Goal: Task Accomplishment & Management: Complete application form

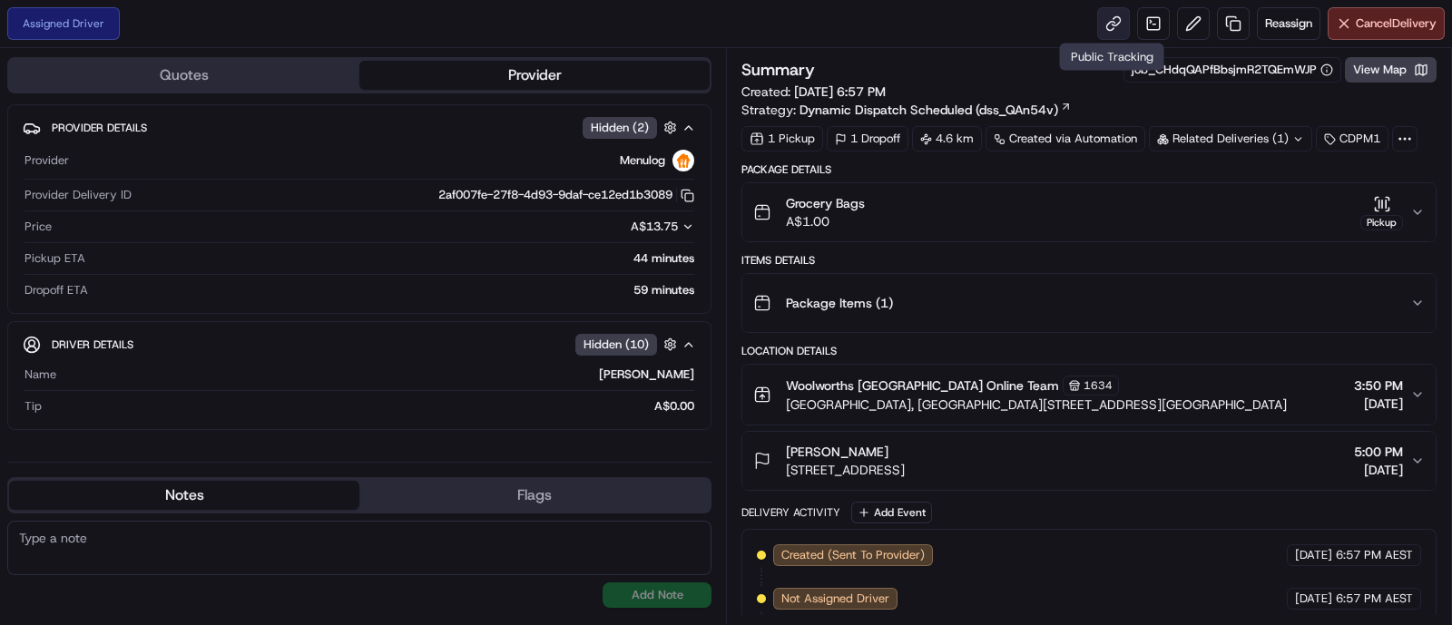
click at [1112, 15] on link at bounding box center [1113, 23] width 33 height 33
click at [1375, 75] on button "View Map" at bounding box center [1391, 69] width 92 height 25
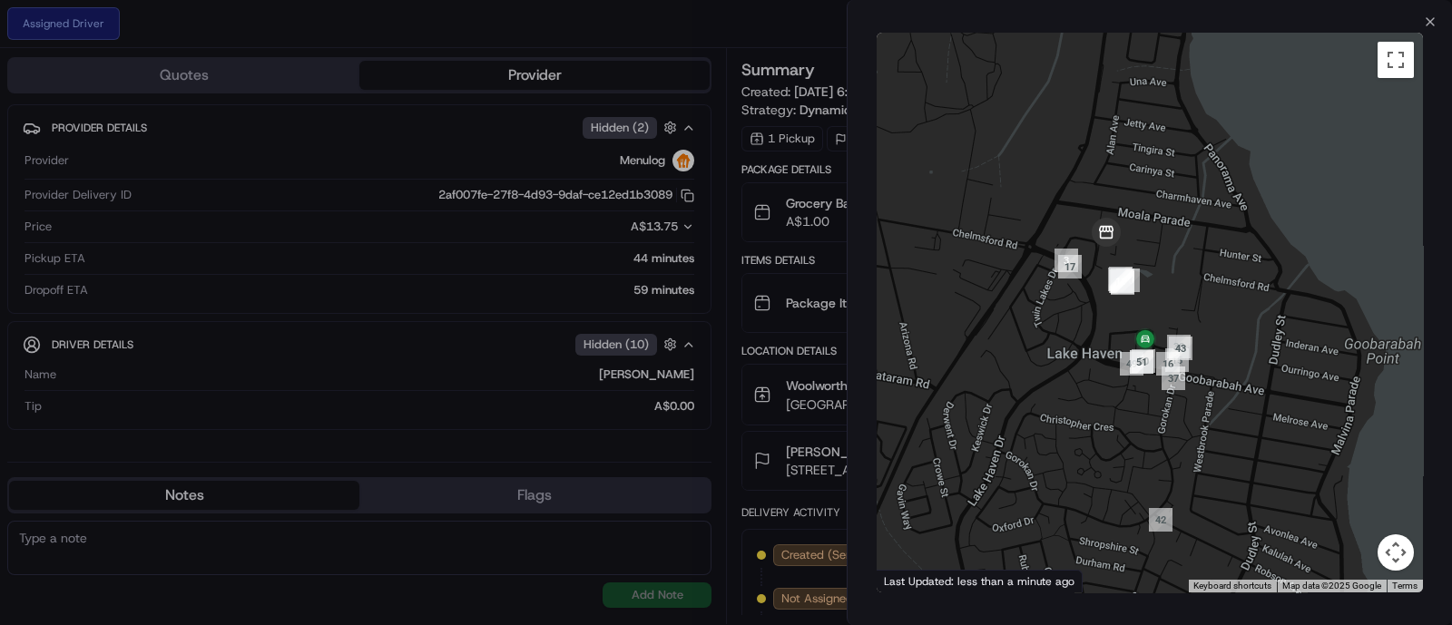
drag, startPoint x: 1070, startPoint y: 287, endPoint x: 1122, endPoint y: 196, distance: 104.9
click at [1122, 196] on div at bounding box center [1150, 313] width 546 height 560
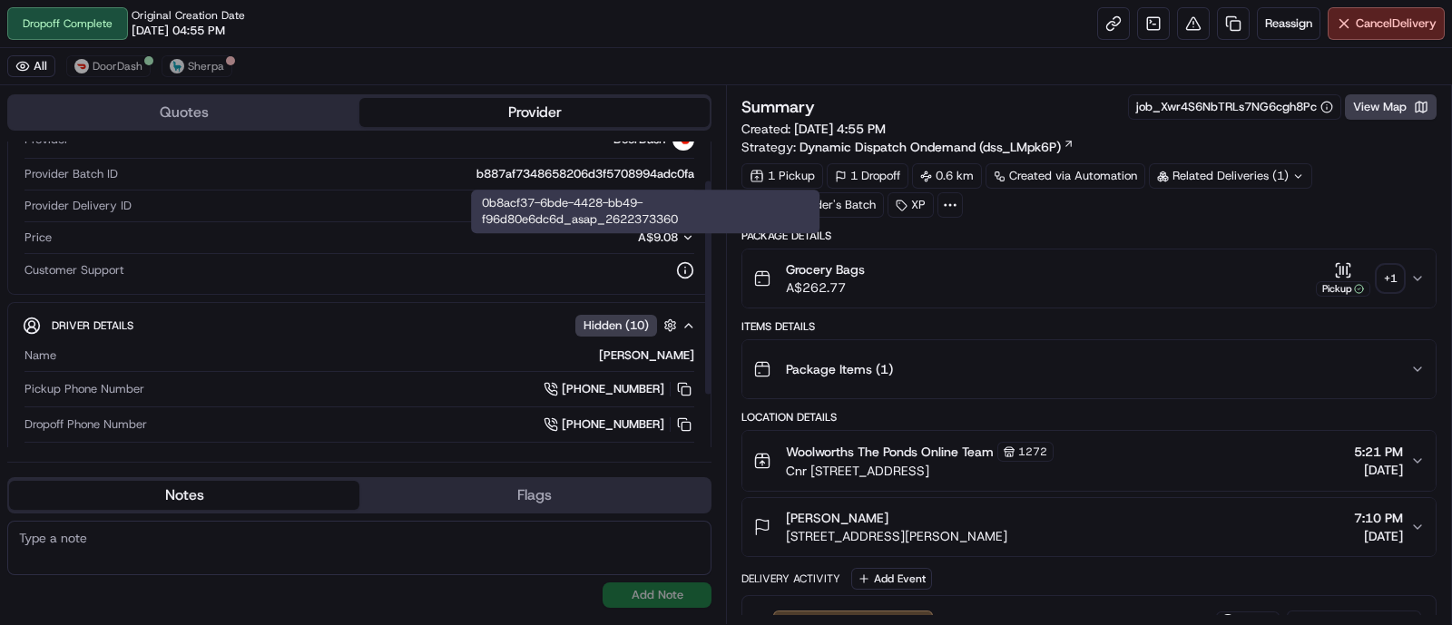
scroll to position [132, 0]
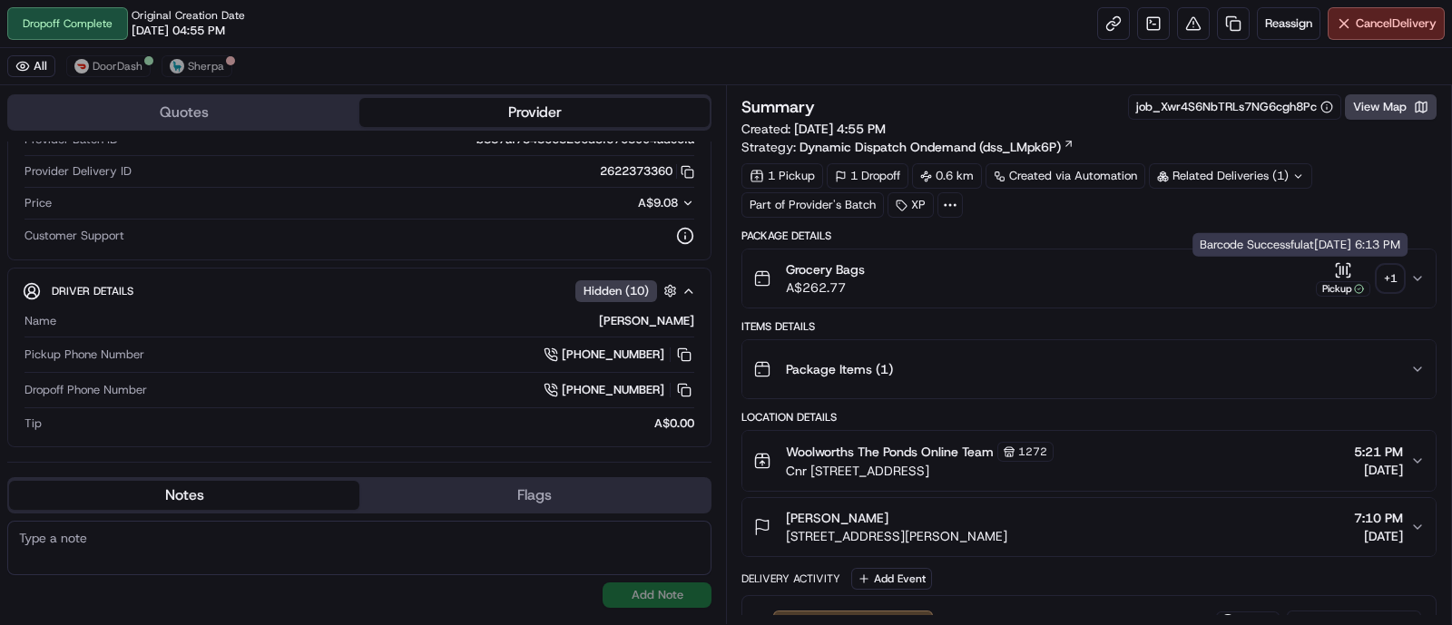
click at [1338, 287] on div "Pickup" at bounding box center [1343, 288] width 54 height 15
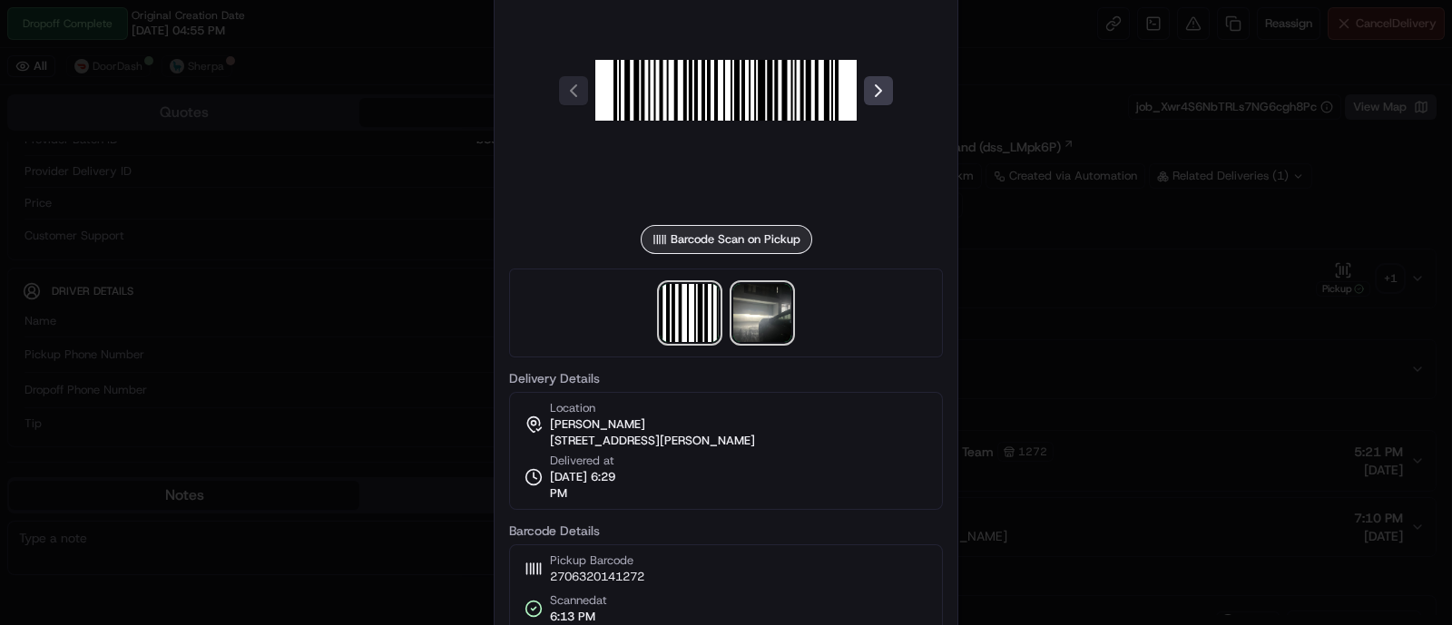
click at [750, 313] on img at bounding box center [762, 313] width 58 height 58
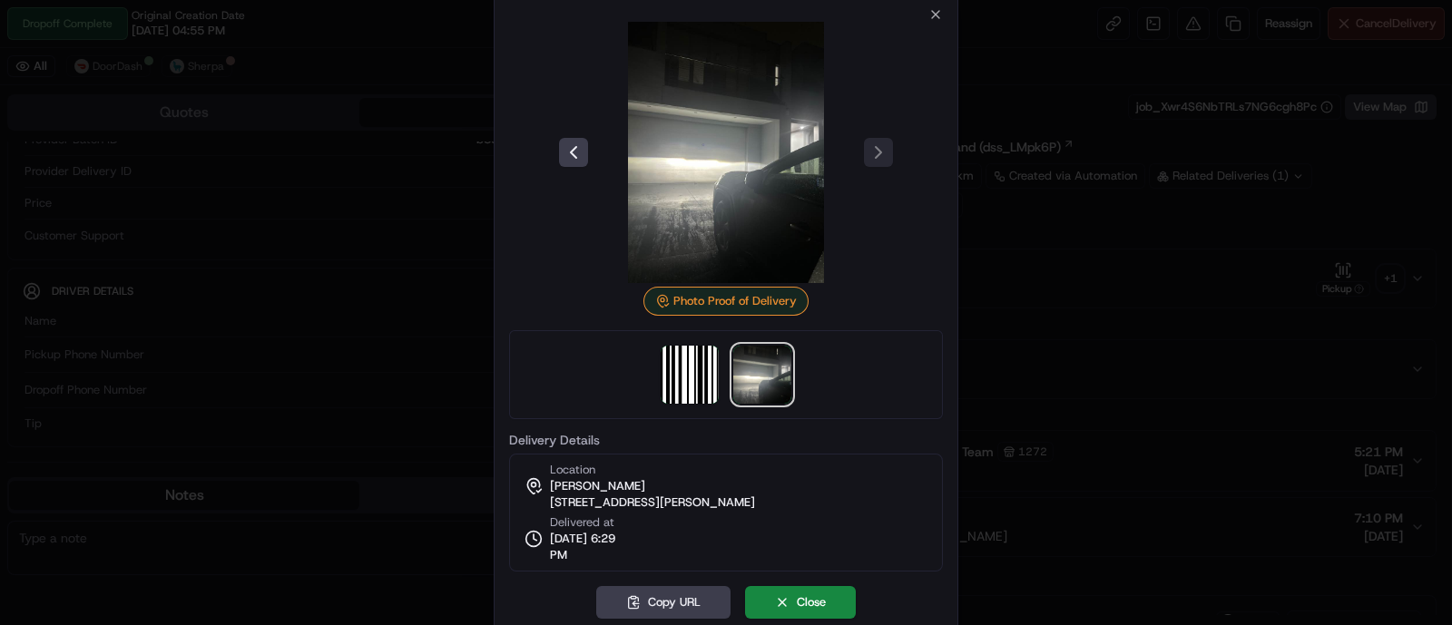
click at [1156, 240] on div at bounding box center [726, 312] width 1452 height 625
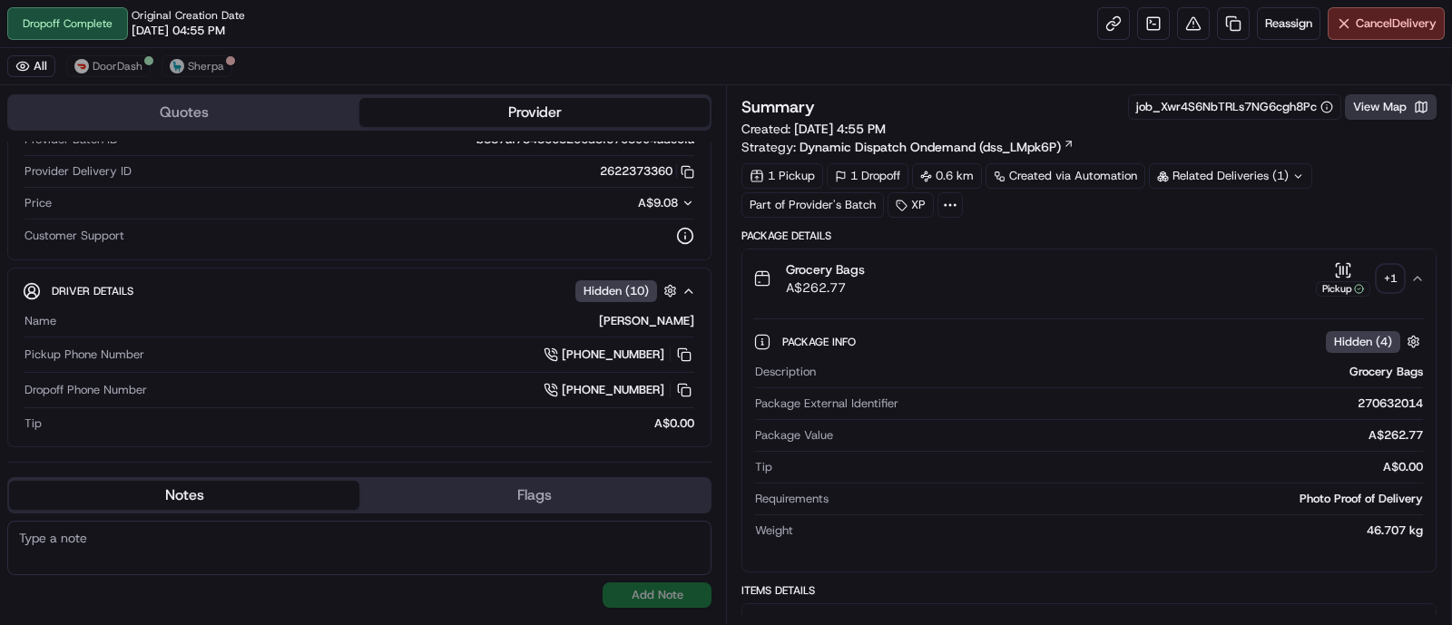
click at [1399, 97] on button "View Map" at bounding box center [1391, 106] width 92 height 25
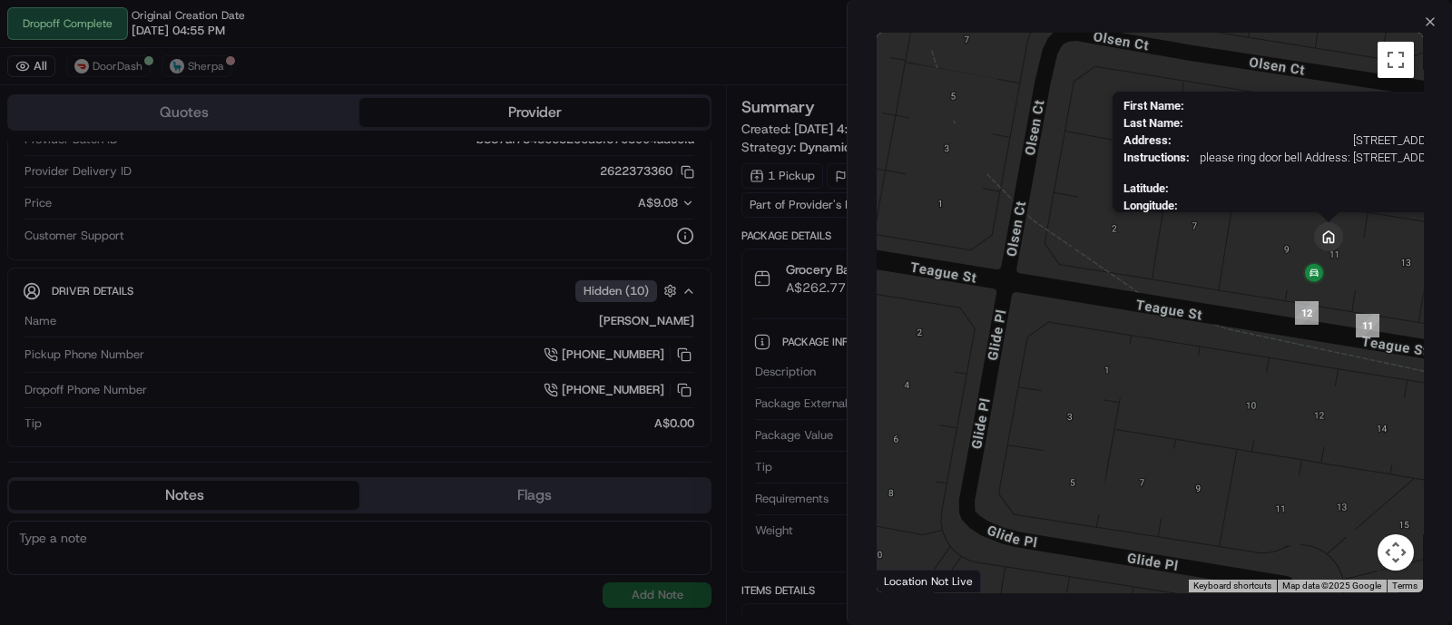
drag, startPoint x: 1373, startPoint y: 218, endPoint x: 1320, endPoint y: 255, distance: 64.5
click at [1320, 255] on img at bounding box center [1329, 237] width 44 height 44
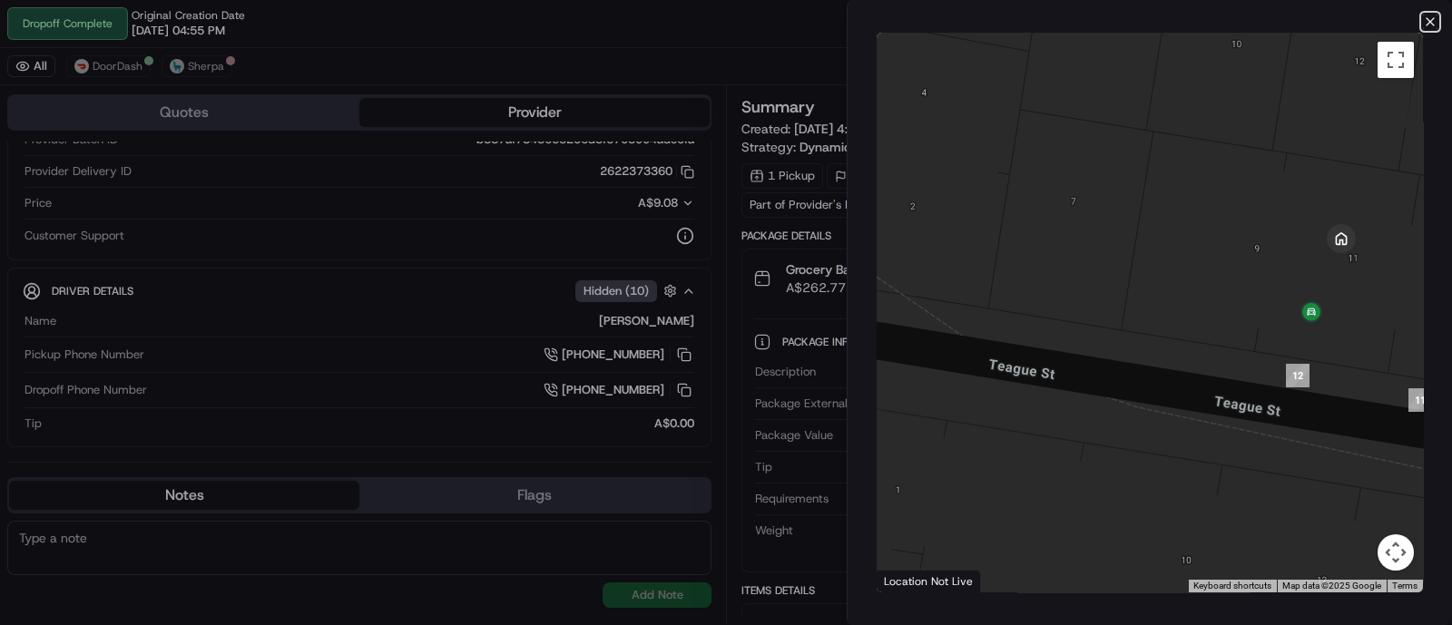
click at [1429, 25] on icon "button" at bounding box center [1430, 22] width 15 height 15
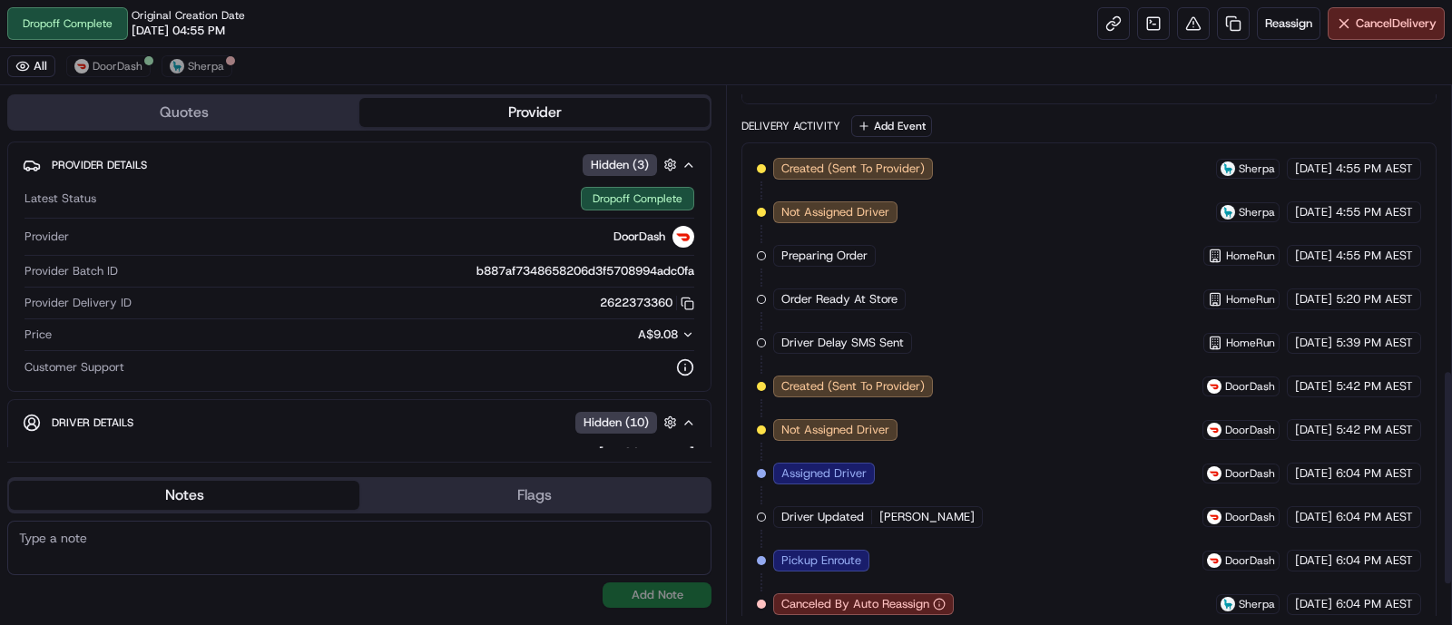
scroll to position [807, 0]
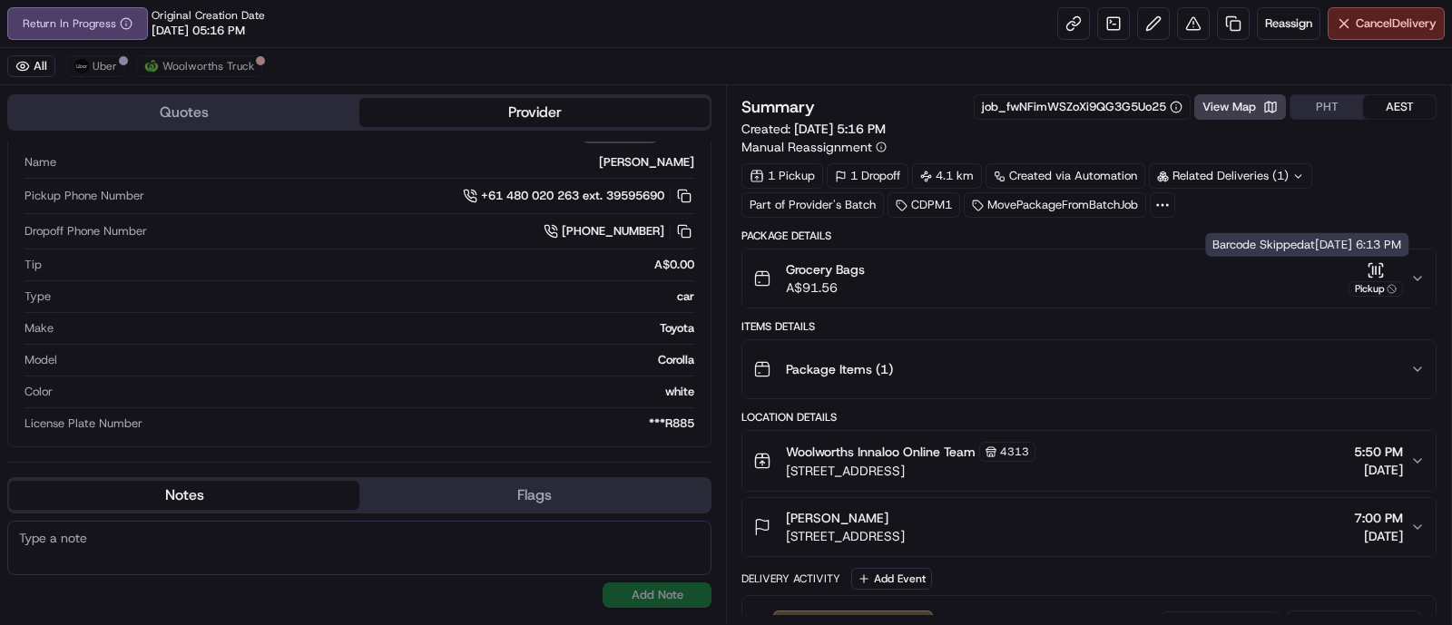
click at [1369, 281] on div "Pickup" at bounding box center [1375, 288] width 54 height 15
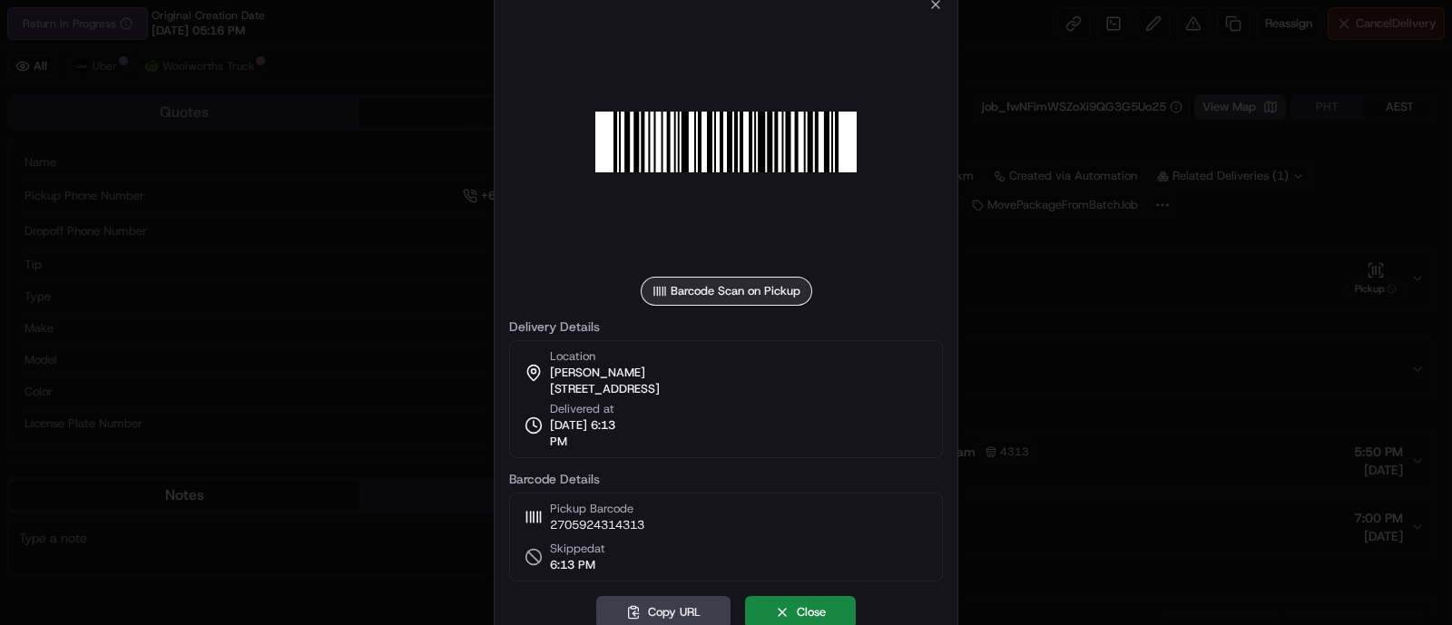
drag, startPoint x: 1254, startPoint y: 272, endPoint x: 1443, endPoint y: 164, distance: 217.4
click at [1257, 273] on div at bounding box center [726, 312] width 1452 height 625
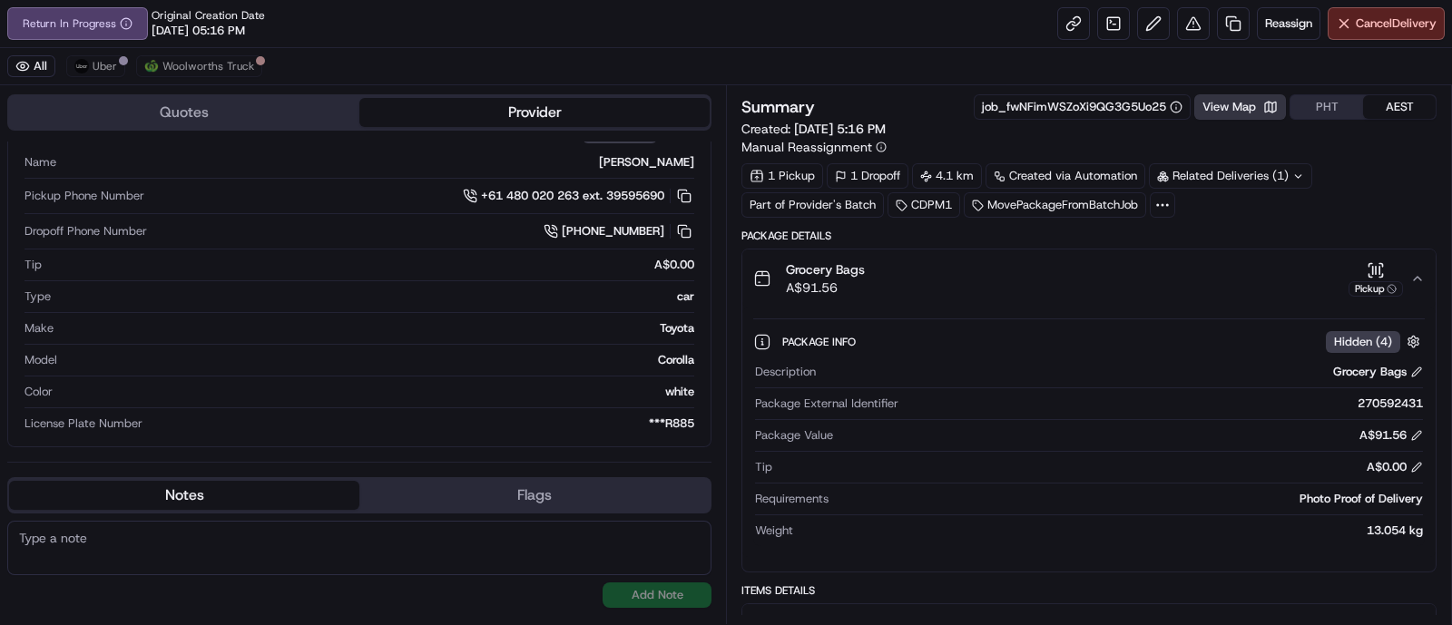
click at [1245, 104] on button "View Map" at bounding box center [1240, 106] width 92 height 25
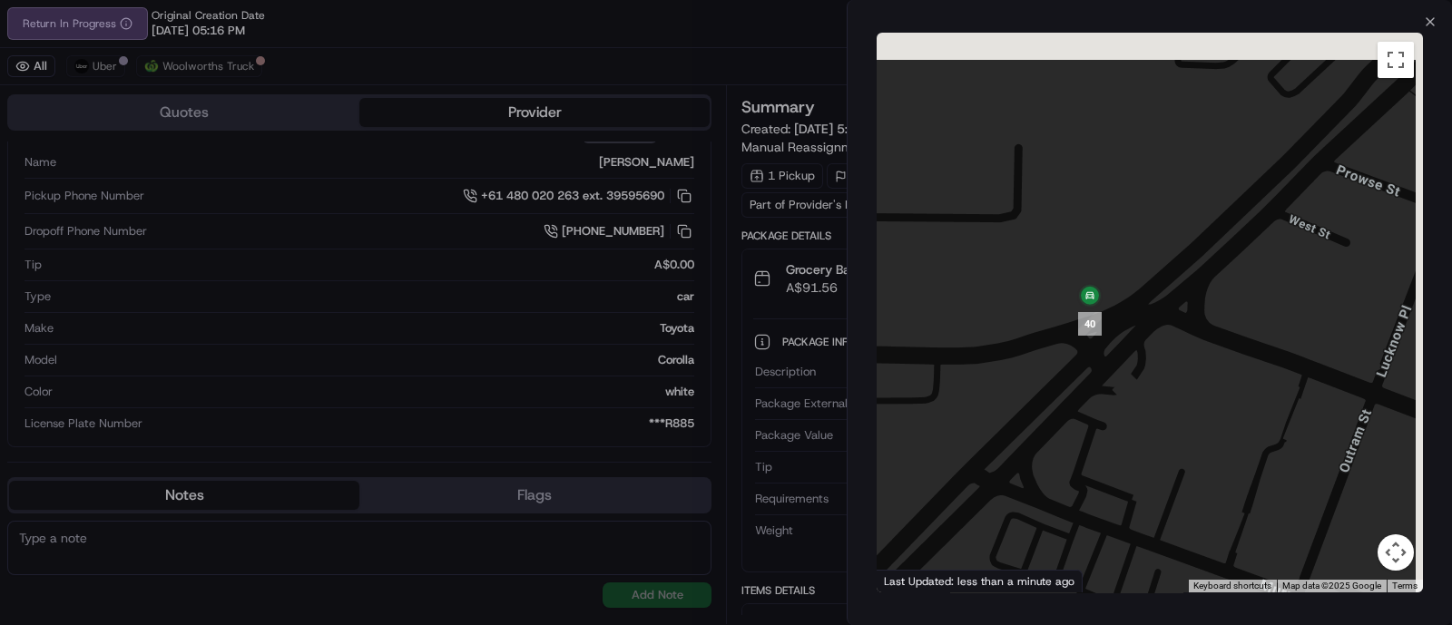
drag, startPoint x: 1080, startPoint y: 273, endPoint x: 1061, endPoint y: 387, distance: 115.9
click at [1061, 387] on div at bounding box center [1150, 313] width 546 height 560
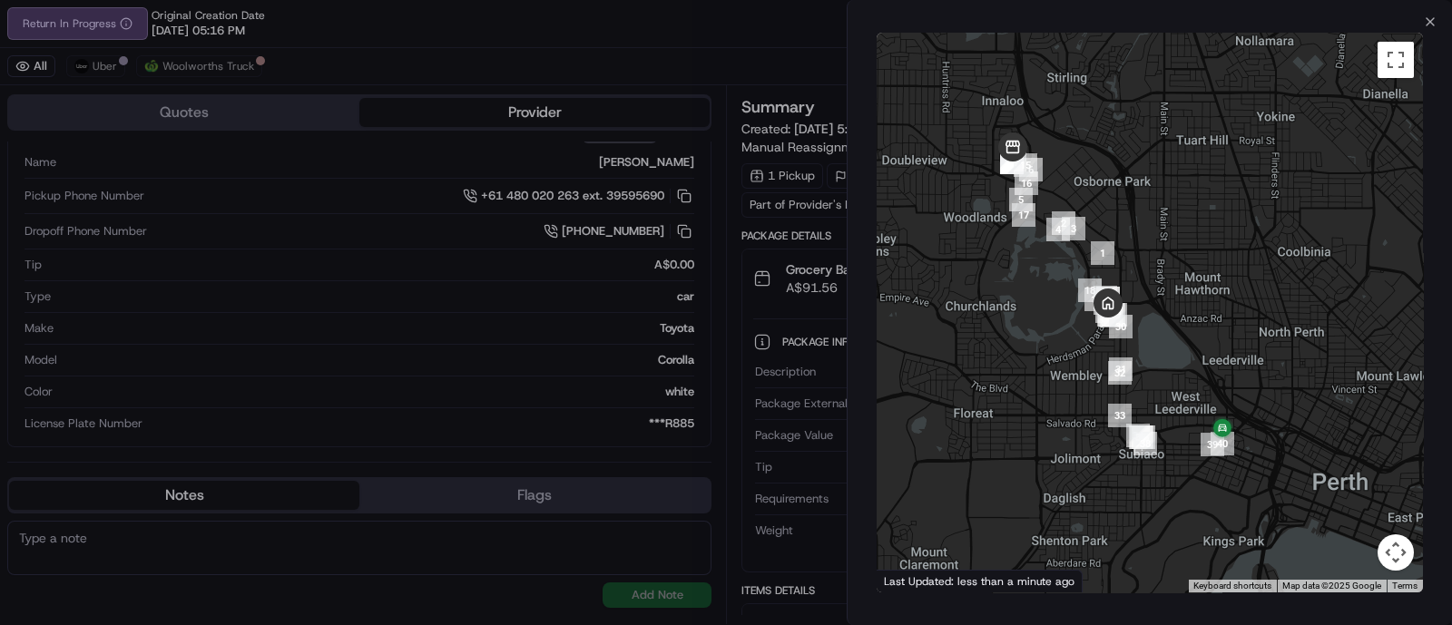
drag, startPoint x: 1022, startPoint y: 187, endPoint x: 1033, endPoint y: 162, distance: 27.6
click at [1141, 380] on div at bounding box center [1150, 313] width 546 height 560
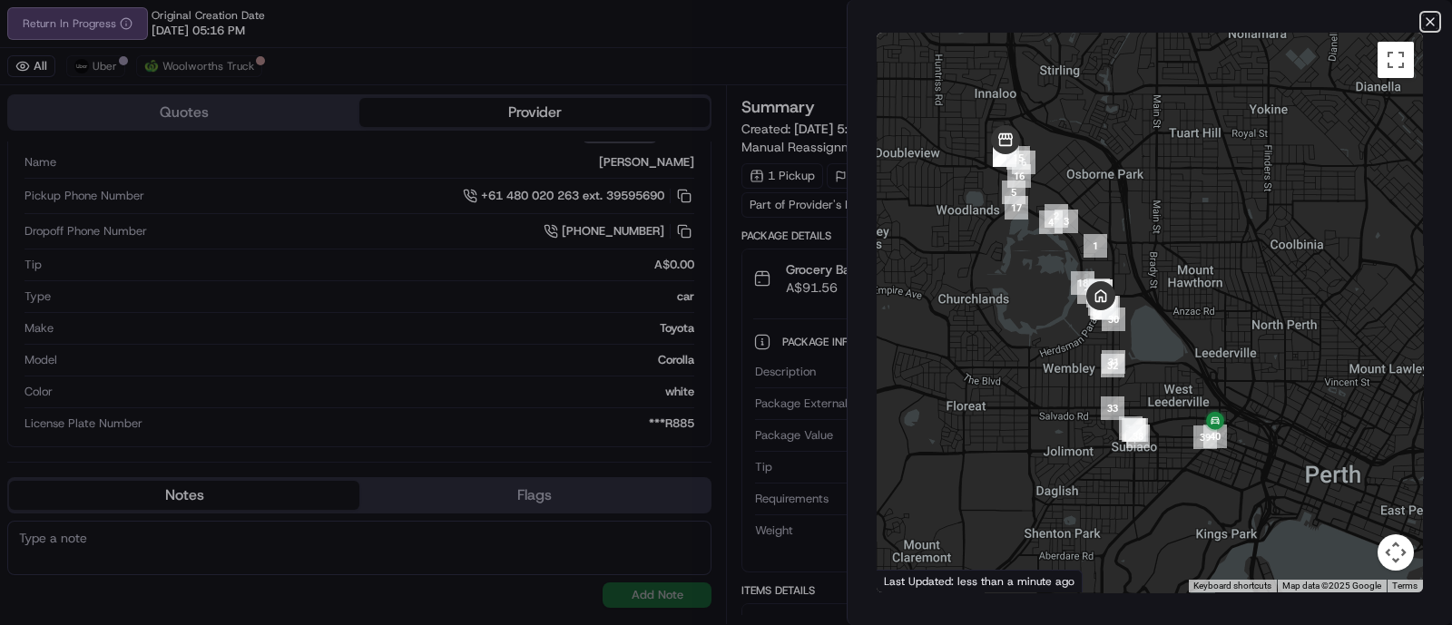
click at [1432, 20] on icon "button" at bounding box center [1429, 21] width 7 height 7
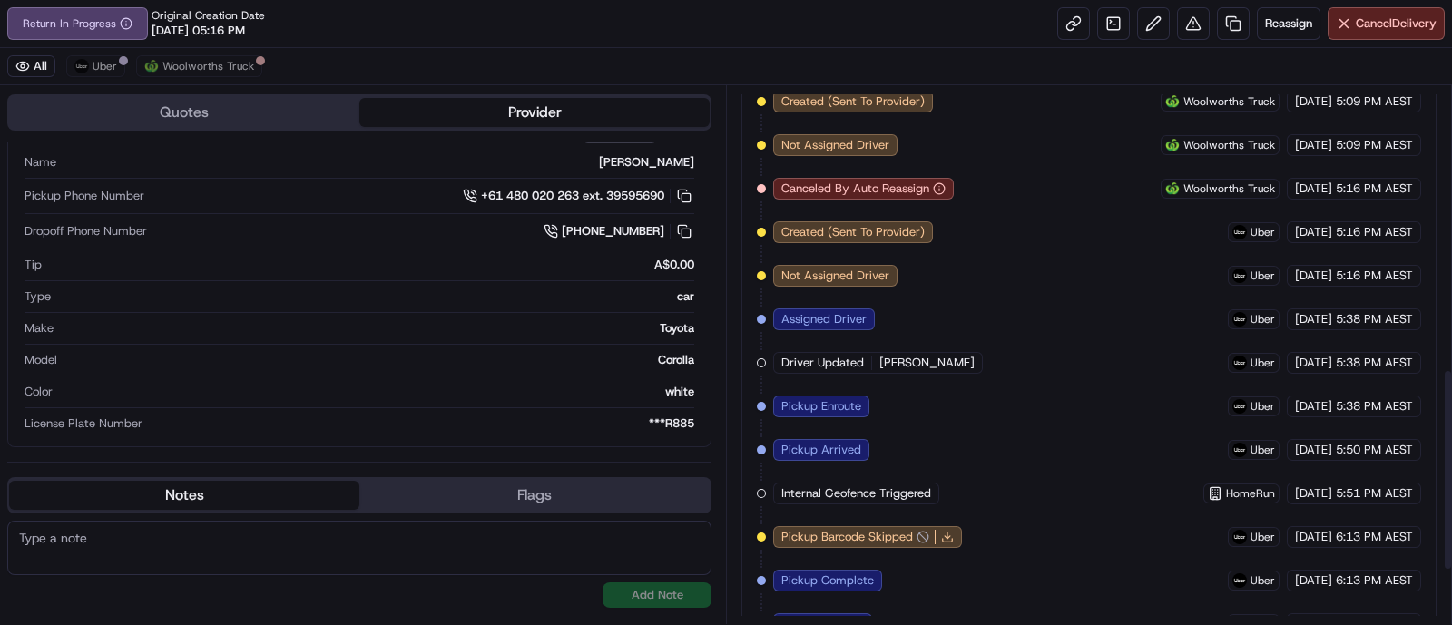
scroll to position [784, 0]
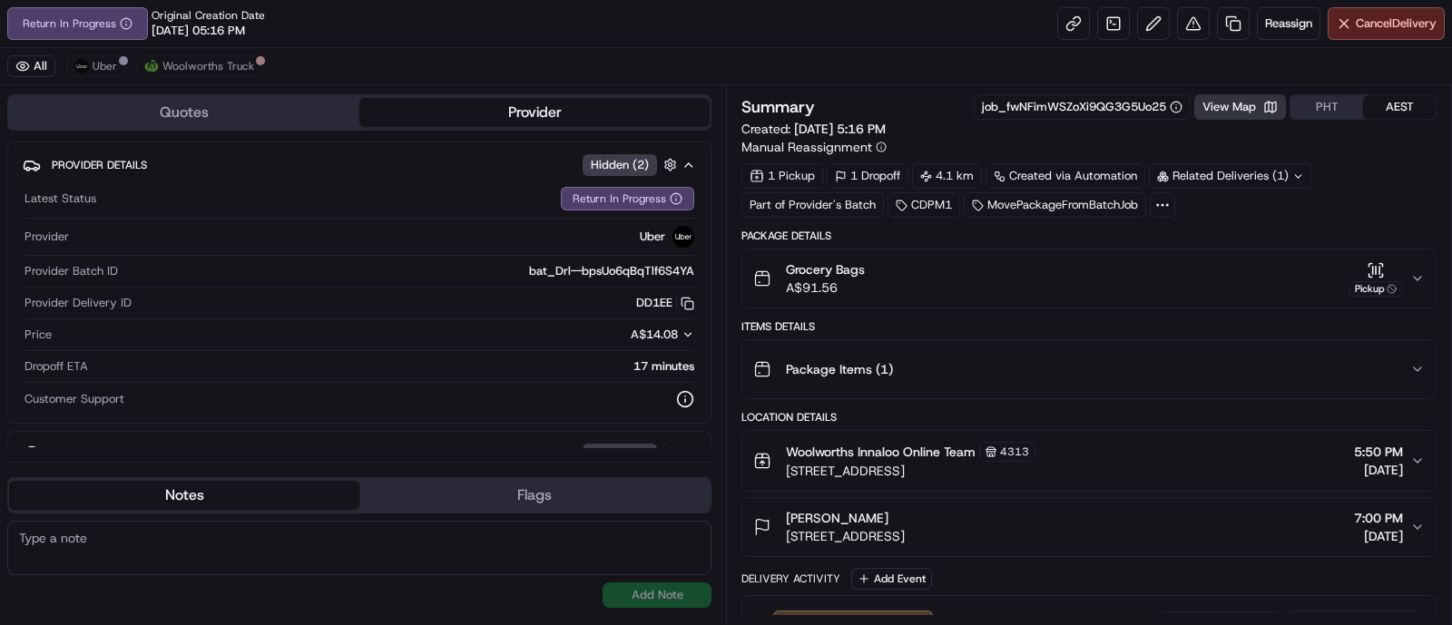
click at [1260, 105] on button "View Map" at bounding box center [1240, 106] width 92 height 25
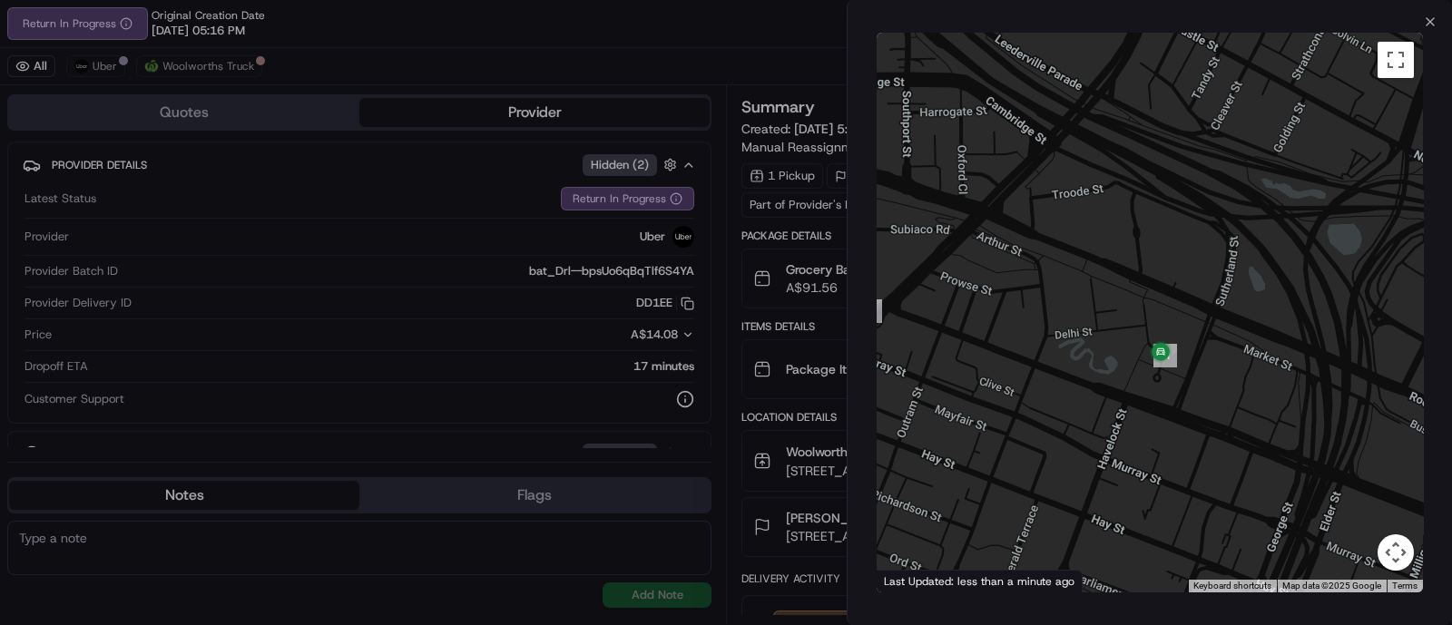
drag, startPoint x: 1199, startPoint y: 443, endPoint x: 1259, endPoint y: 286, distance: 168.3
click at [1243, 283] on div at bounding box center [1150, 313] width 546 height 560
click at [1435, 20] on icon "button" at bounding box center [1430, 22] width 15 height 15
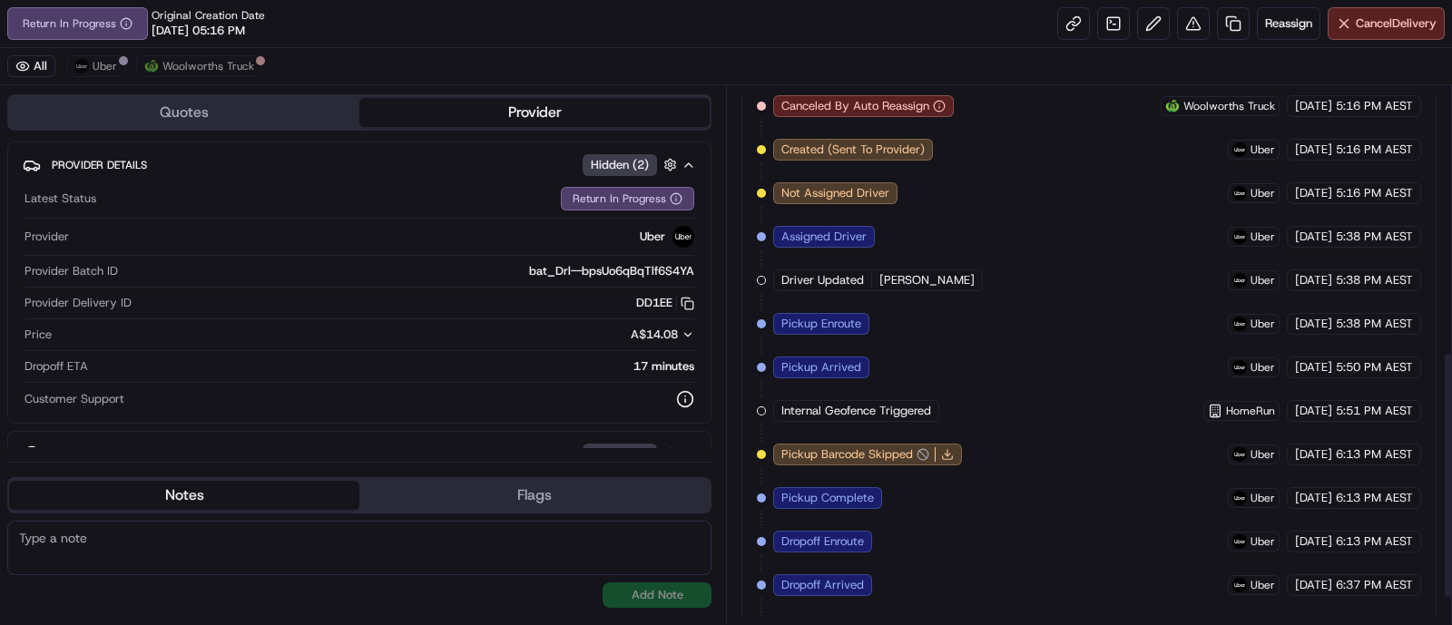
scroll to position [634, 0]
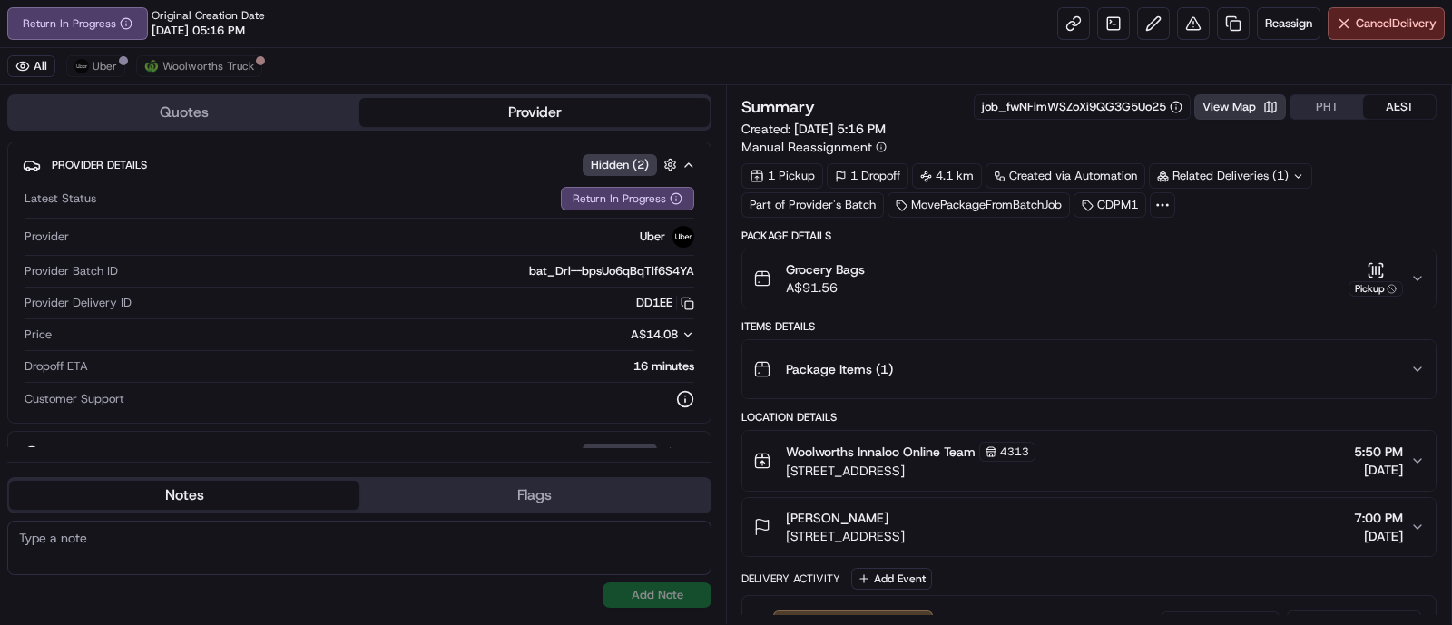
click at [1231, 110] on button "View Map" at bounding box center [1240, 106] width 92 height 25
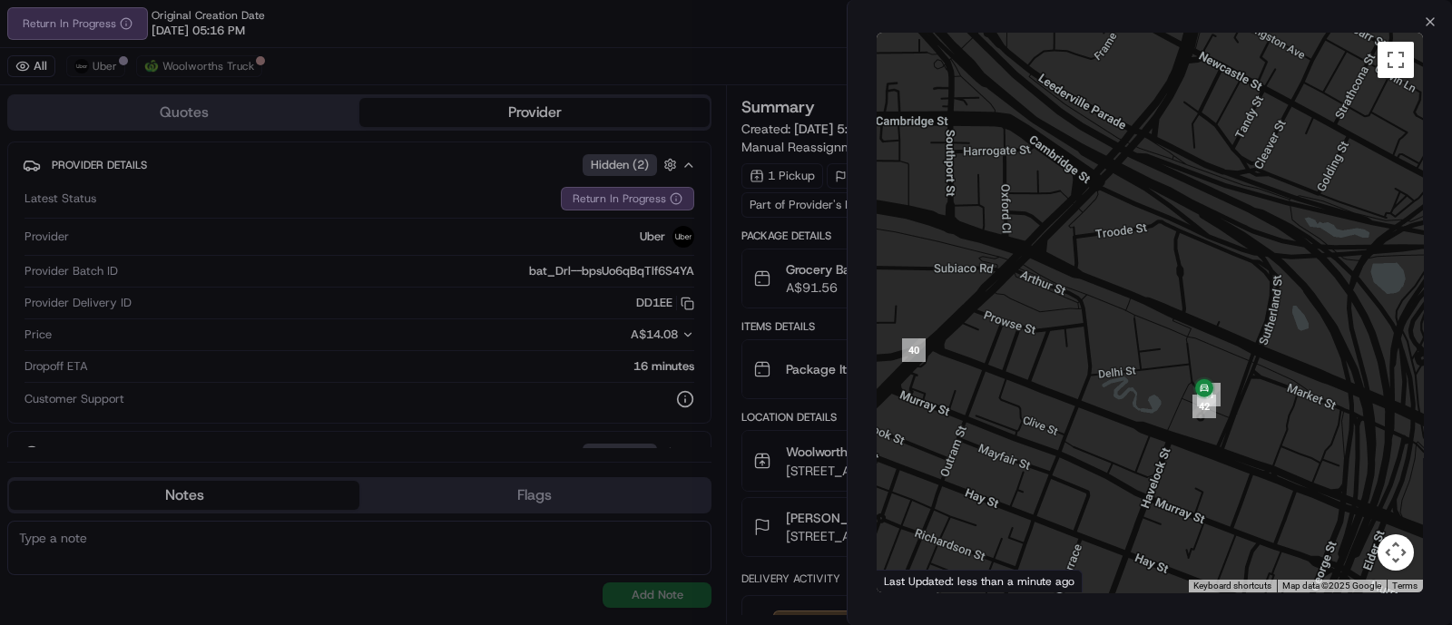
drag, startPoint x: 1275, startPoint y: 504, endPoint x: 1249, endPoint y: 306, distance: 199.6
click at [1249, 306] on div at bounding box center [1150, 313] width 546 height 560
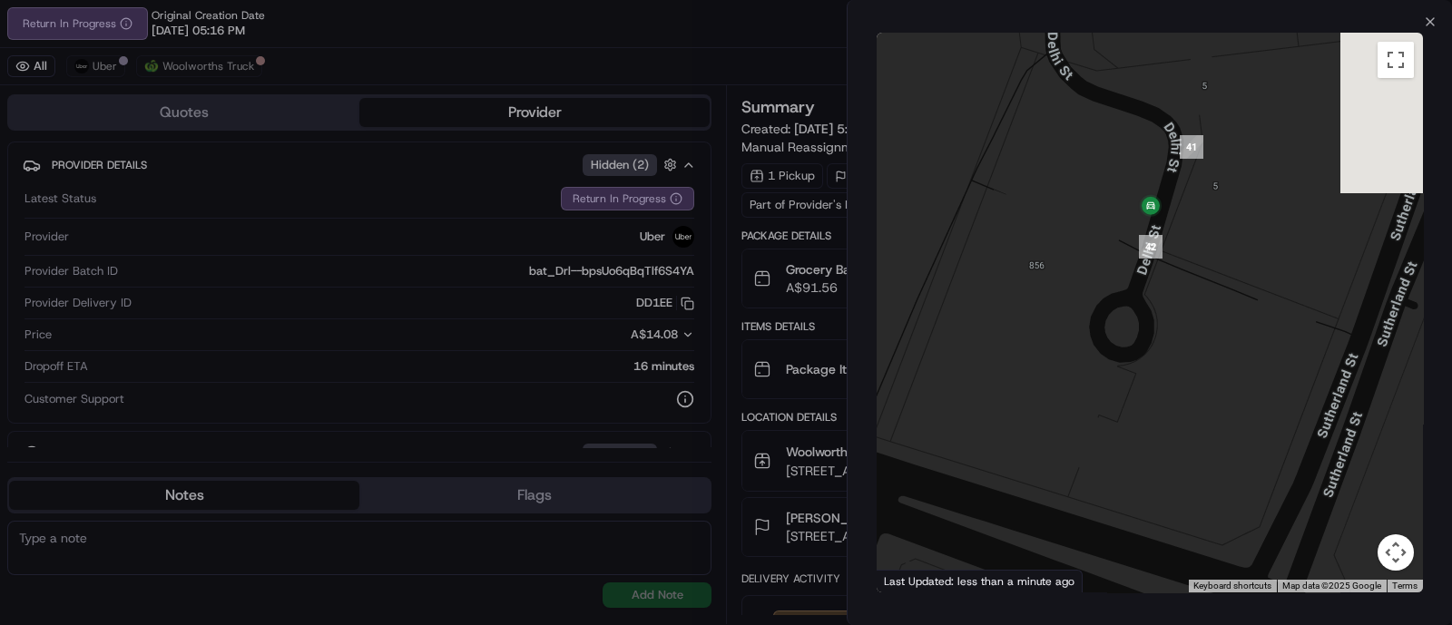
drag, startPoint x: 1163, startPoint y: 238, endPoint x: 1214, endPoint y: 417, distance: 185.8
click at [1214, 417] on div at bounding box center [1150, 313] width 546 height 560
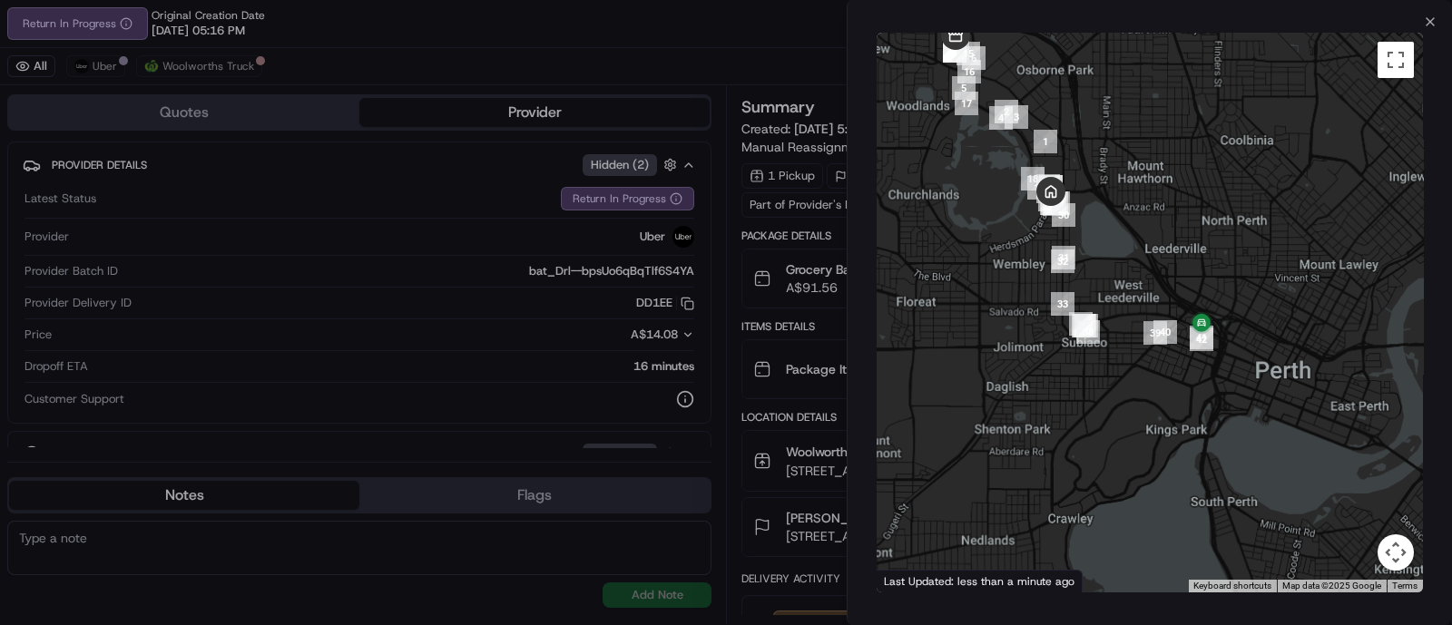
click at [1429, 31] on div "To navigate the map with touch gestures double-tap and hold your finger on the …" at bounding box center [1150, 312] width 604 height 567
click at [1421, 24] on div "Close To navigate the map with touch gestures double-tap and hold your finger o…" at bounding box center [1149, 312] width 605 height 625
click at [1426, 15] on icon "button" at bounding box center [1430, 22] width 15 height 15
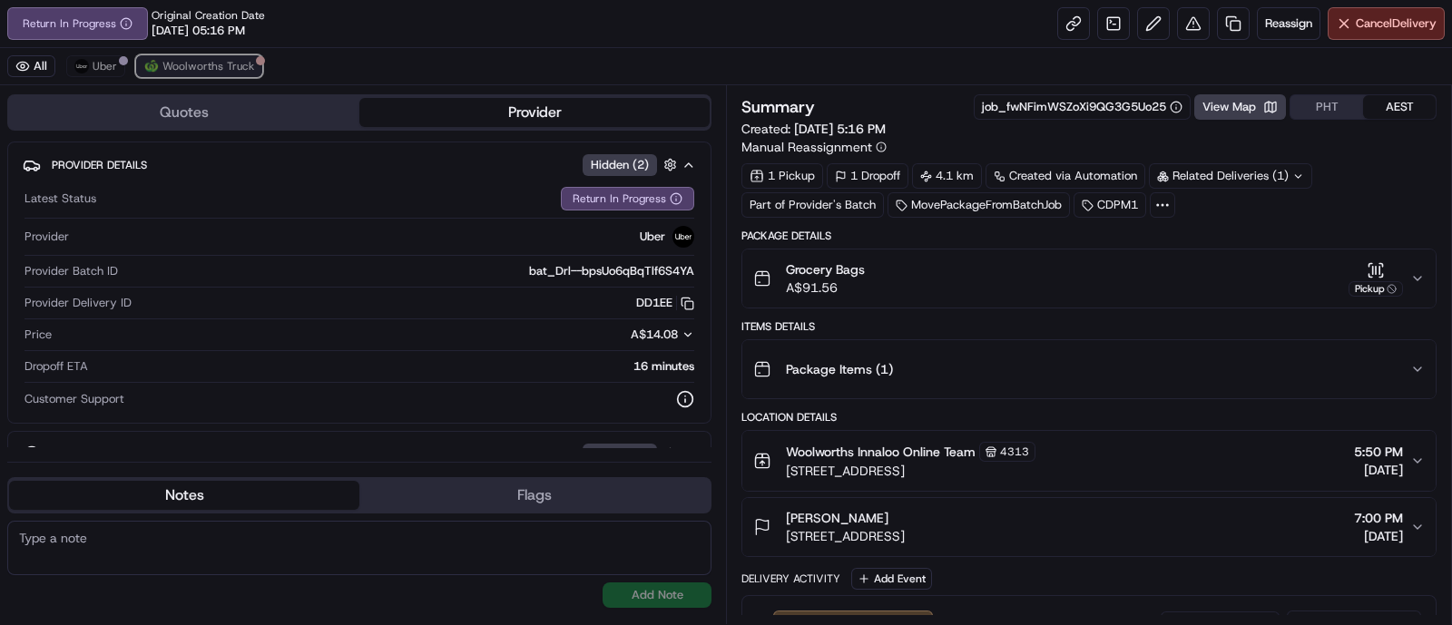
click at [173, 74] on button "Woolworths Truck" at bounding box center [199, 66] width 126 height 22
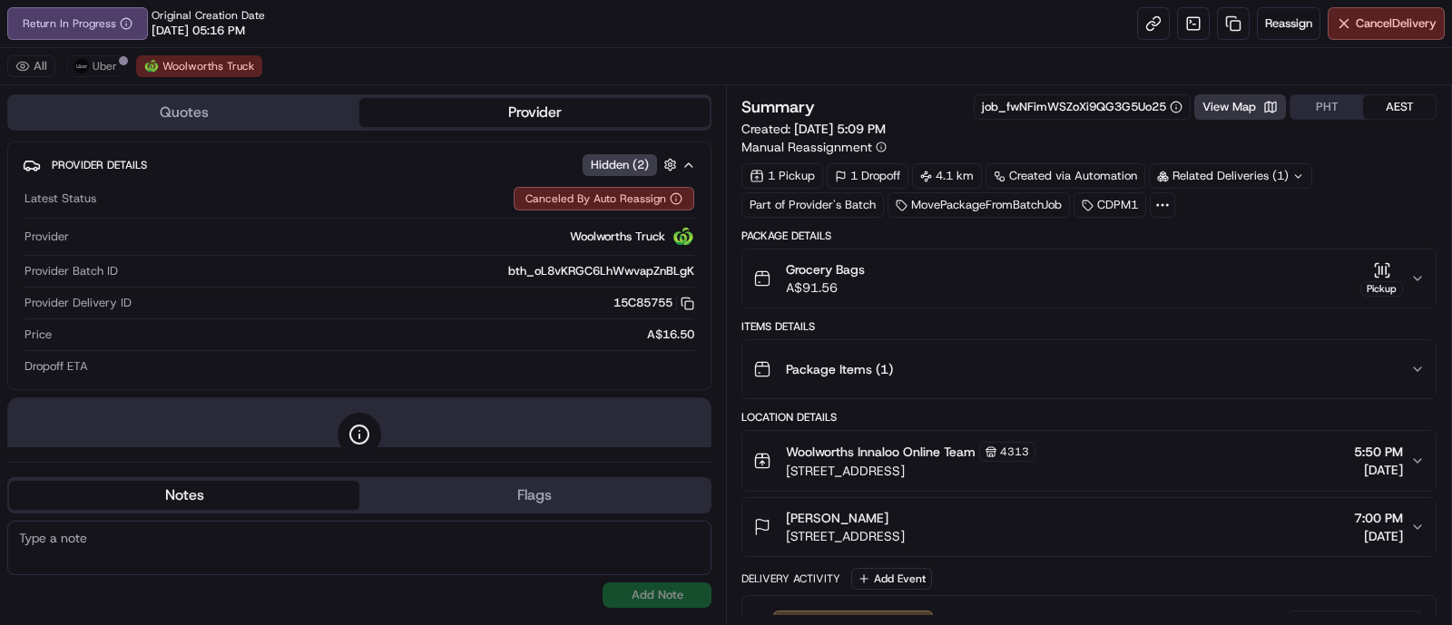
click at [1225, 95] on button "View Map" at bounding box center [1240, 106] width 92 height 25
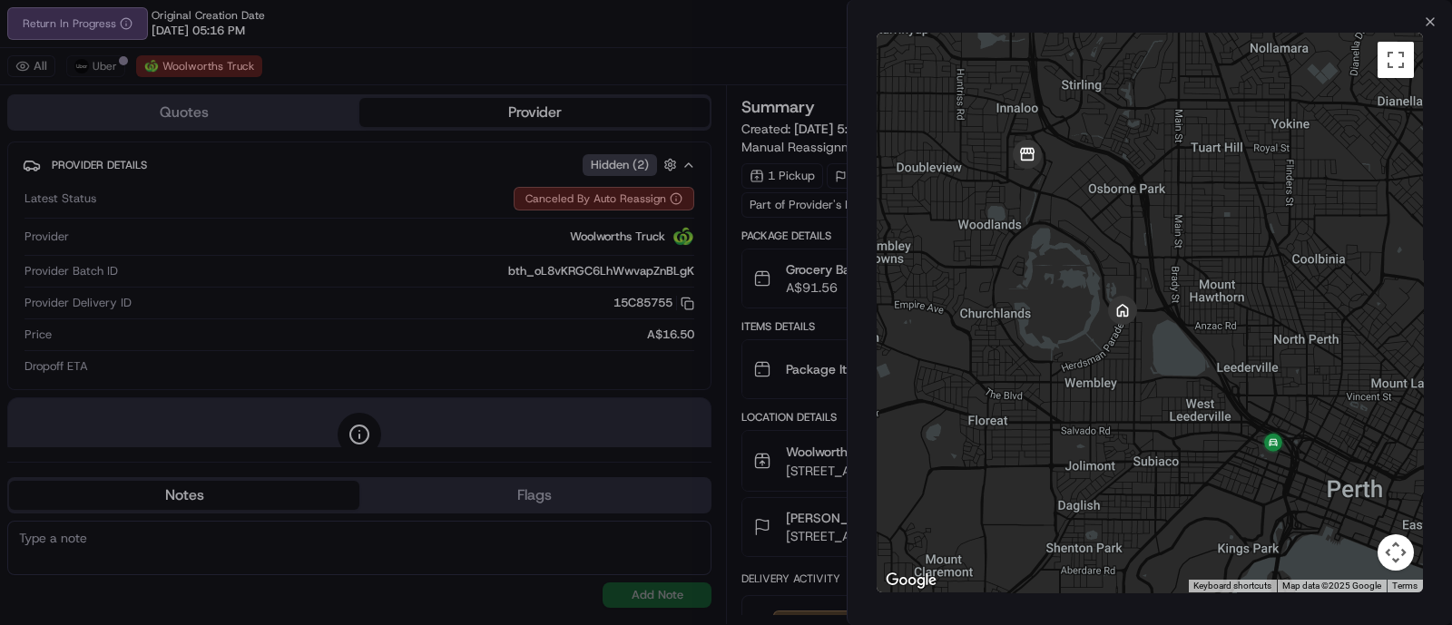
click at [794, 25] on div at bounding box center [726, 312] width 1452 height 625
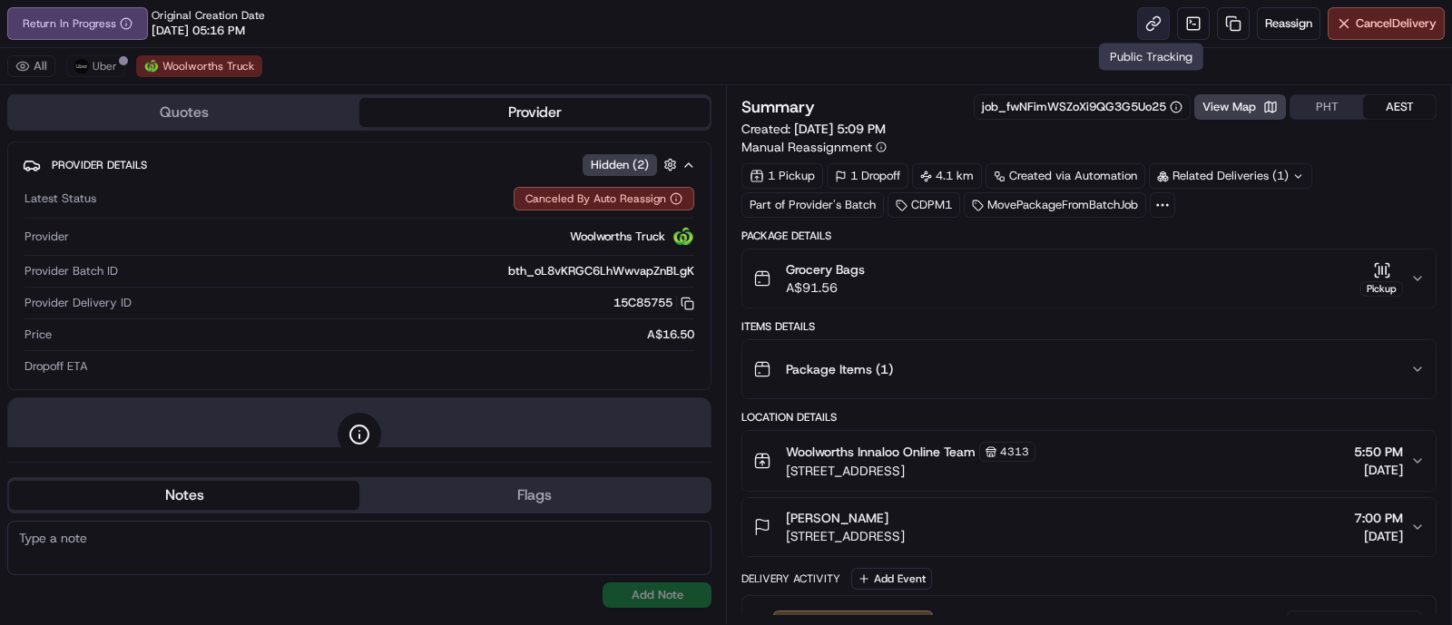
click at [1149, 26] on link at bounding box center [1153, 23] width 33 height 33
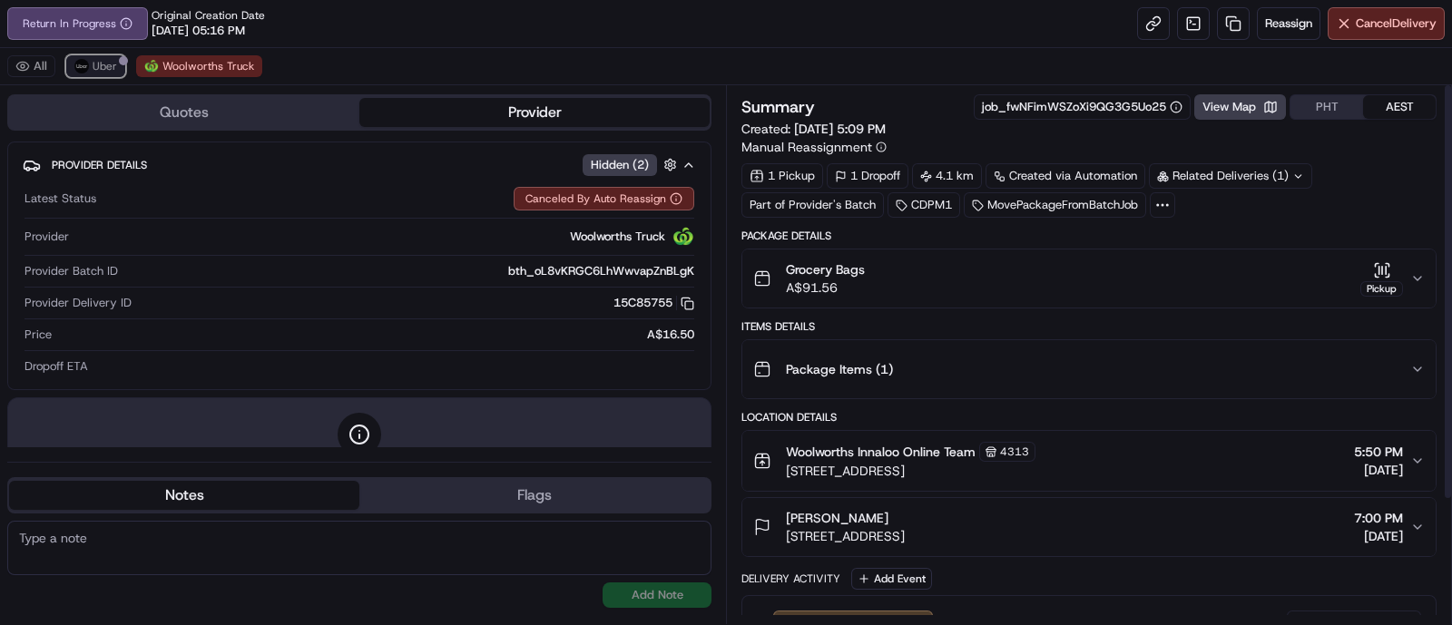
click at [112, 55] on button "Uber" at bounding box center [95, 66] width 59 height 22
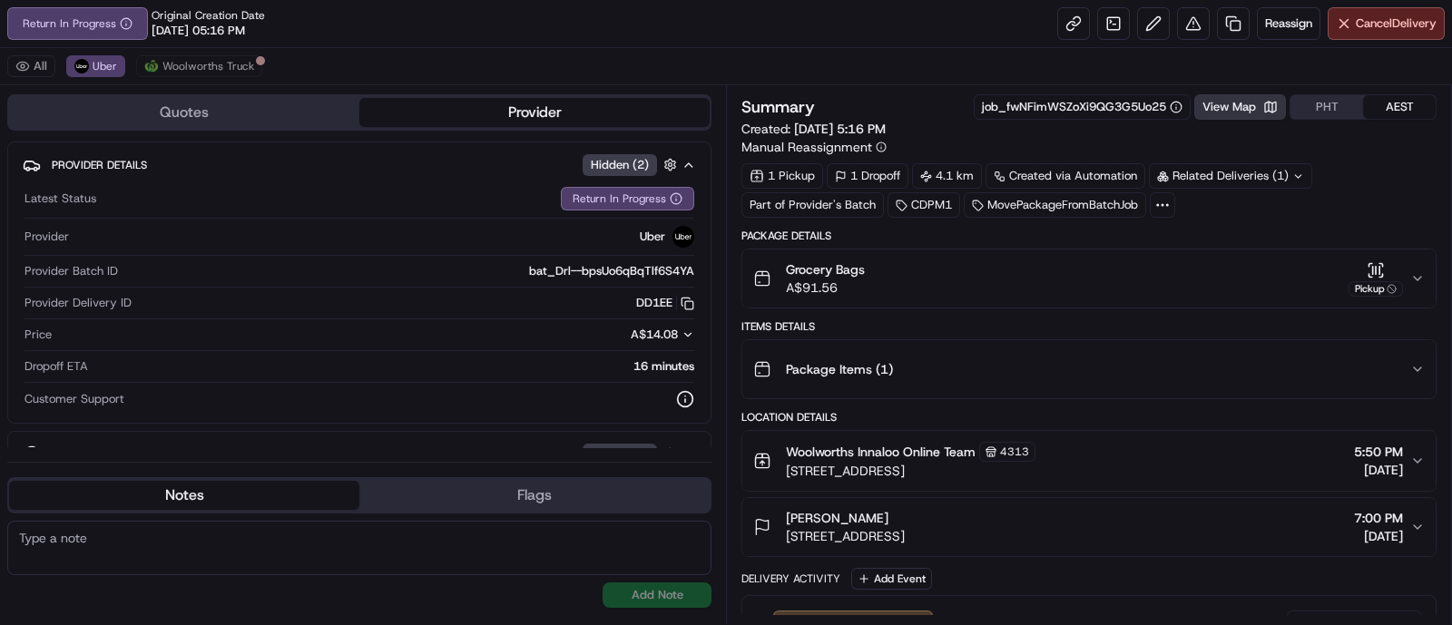
click at [1235, 102] on button "View Map" at bounding box center [1240, 106] width 92 height 25
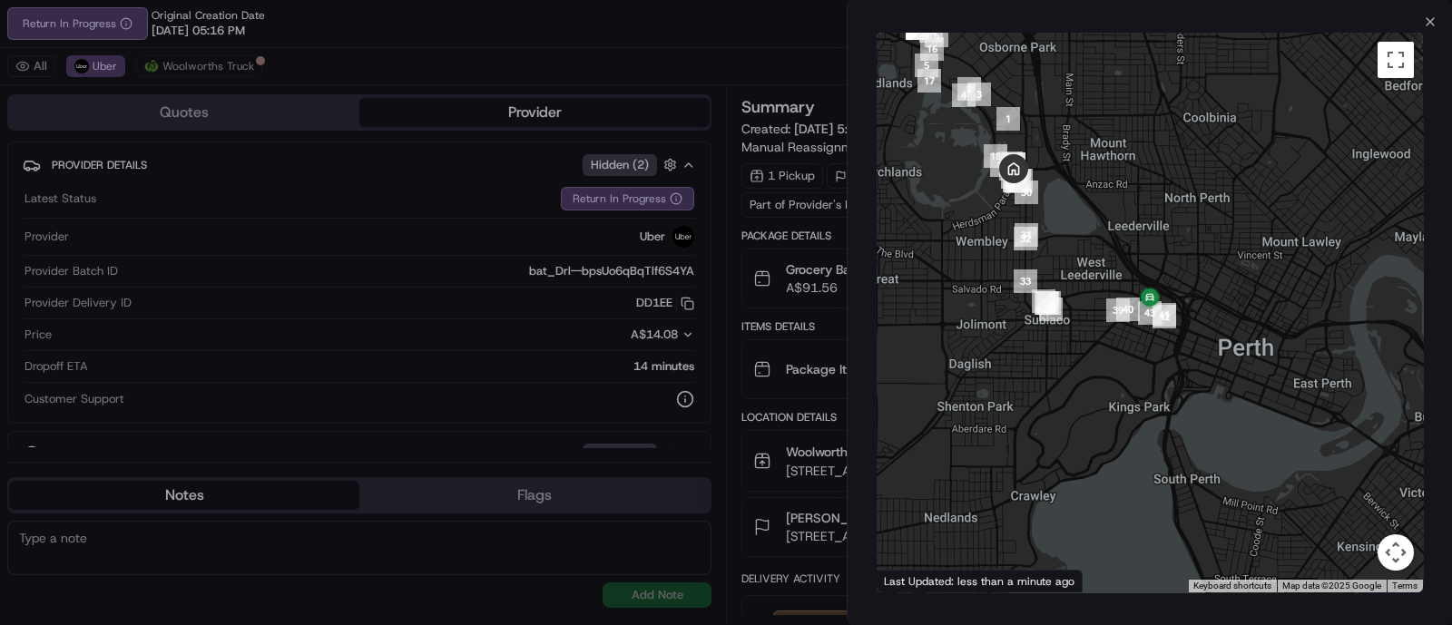
click at [1426, 37] on div "To navigate the map with touch gestures double-tap and hold your finger on the …" at bounding box center [1150, 312] width 604 height 567
click at [1428, 24] on icon "button" at bounding box center [1429, 21] width 7 height 7
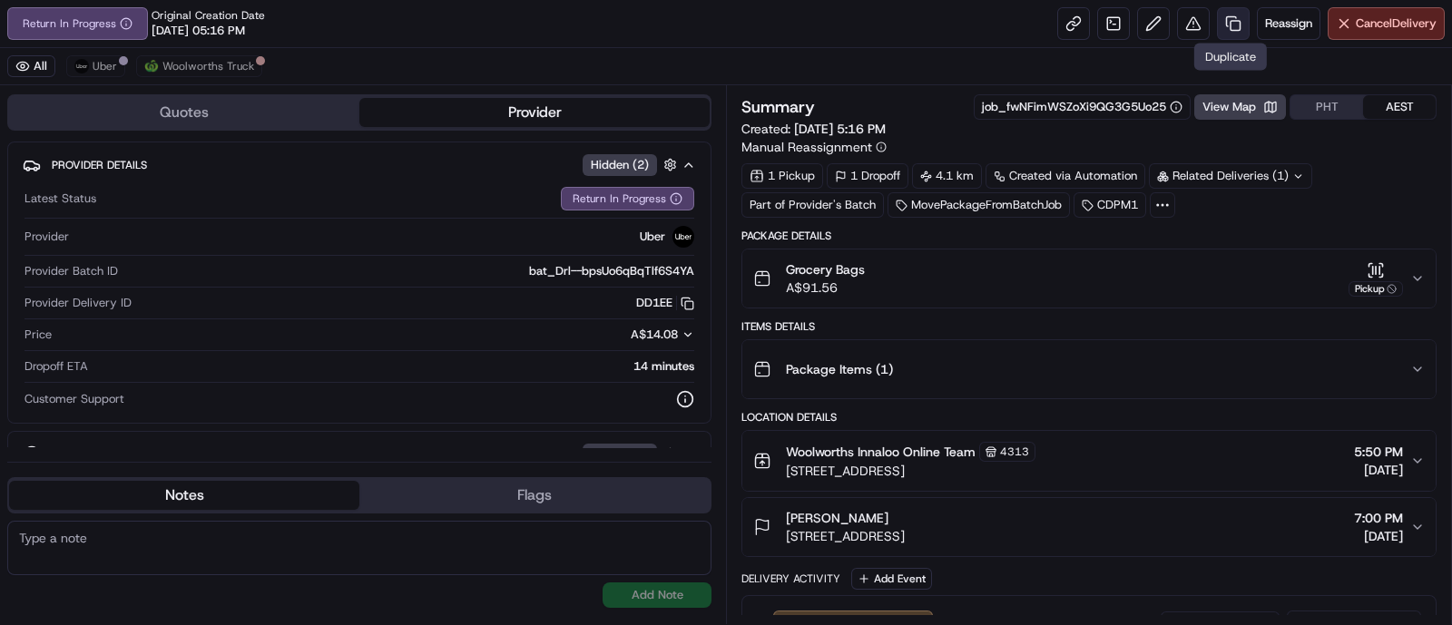
click at [1233, 32] on link at bounding box center [1233, 23] width 33 height 33
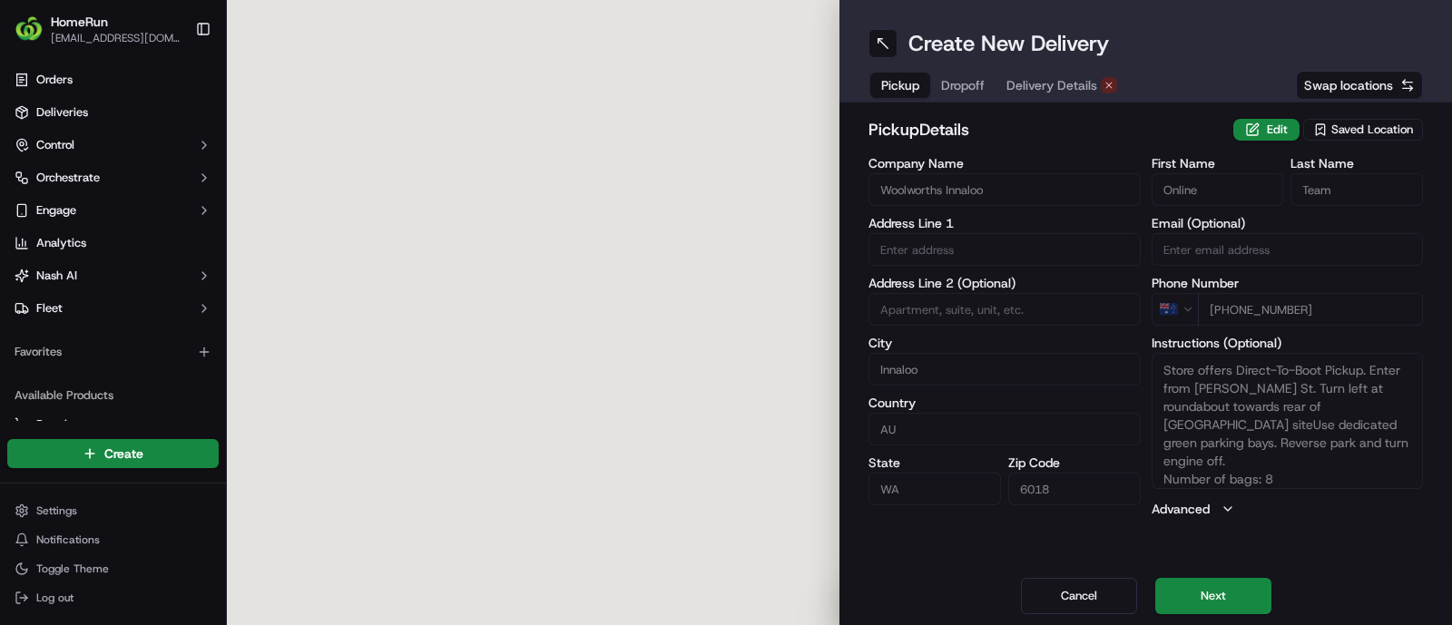
type input "384 Scarborough Beach Road"
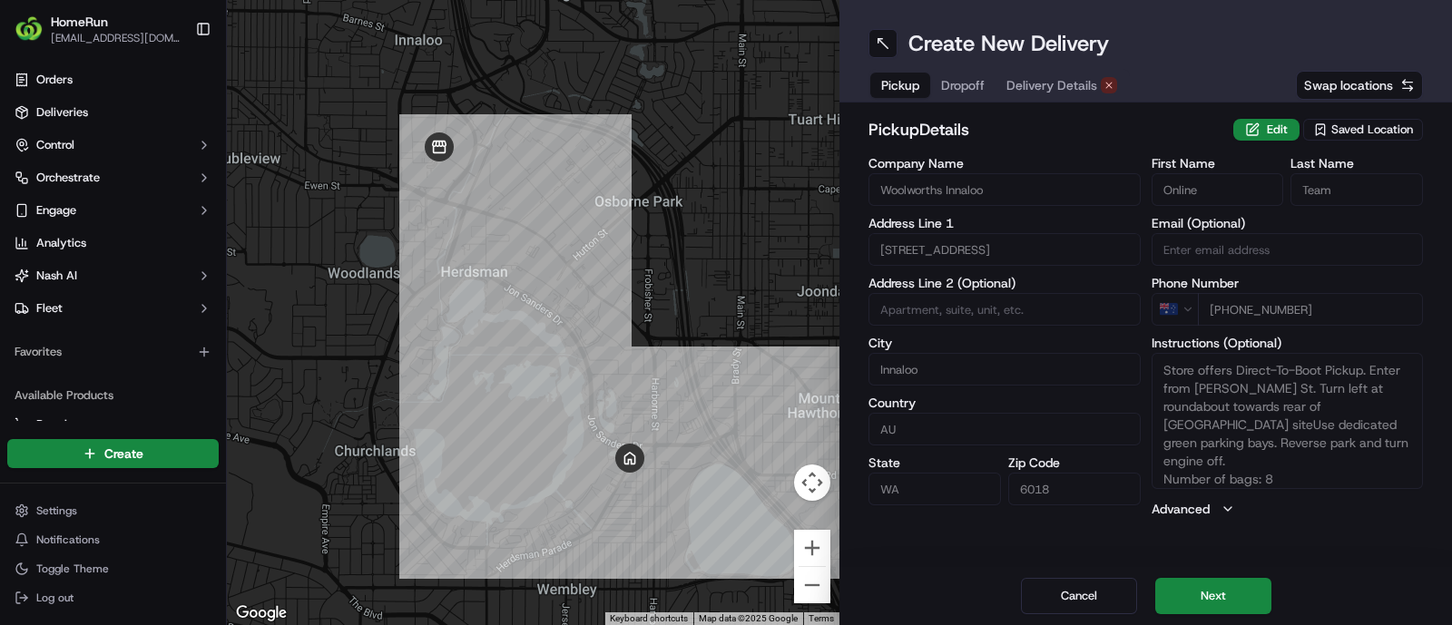
click at [947, 87] on span "Dropoff" at bounding box center [963, 85] width 44 height 18
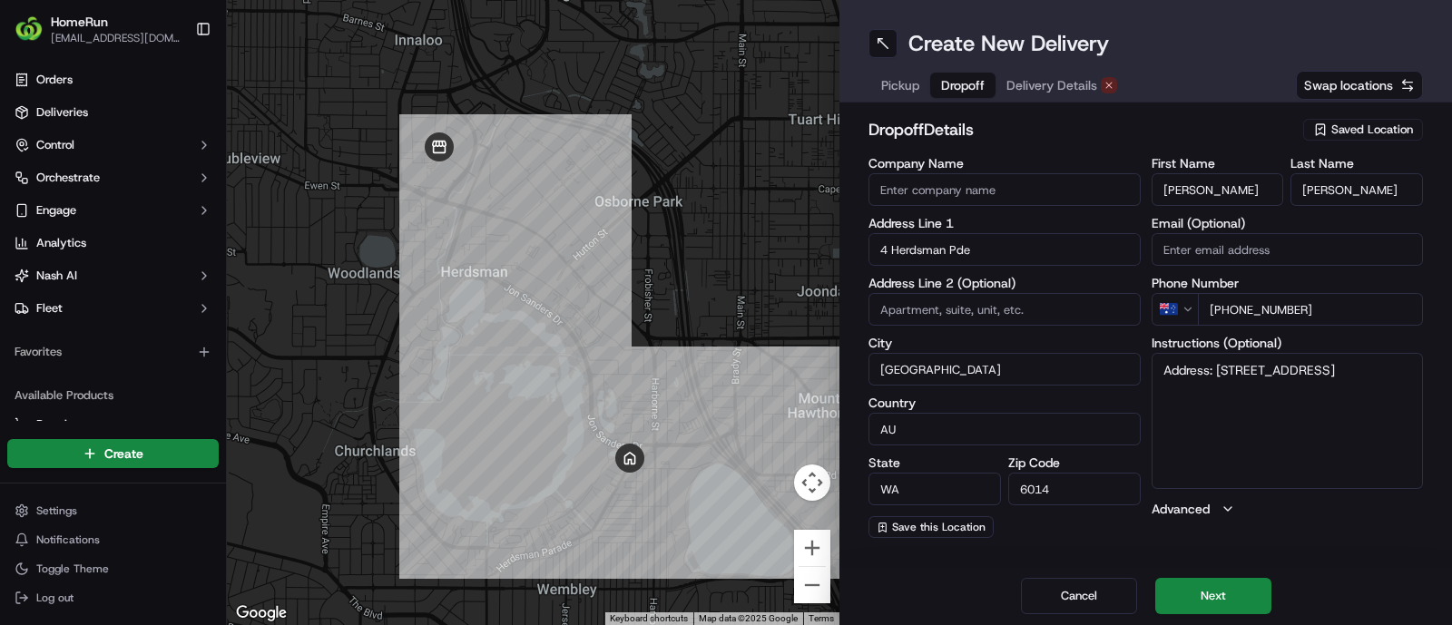
click at [1024, 88] on span "Delivery Details" at bounding box center [1051, 85] width 91 height 18
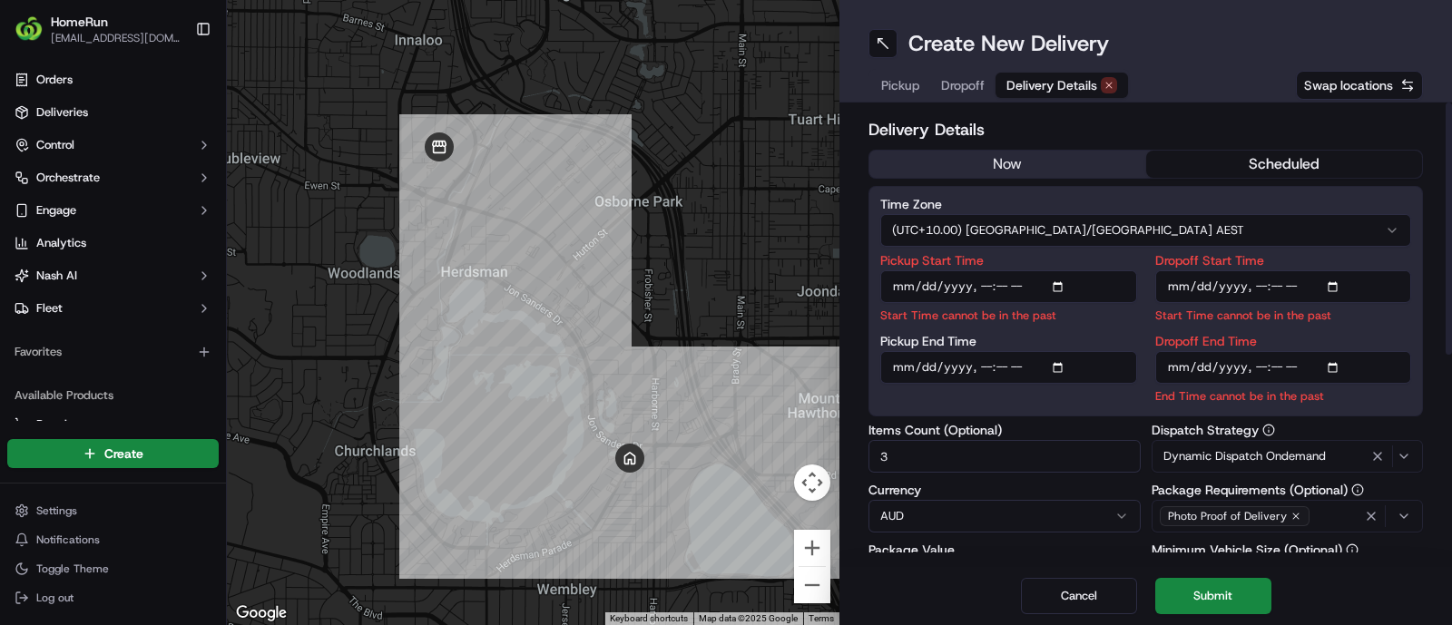
click at [1004, 154] on button "now" at bounding box center [1007, 164] width 277 height 27
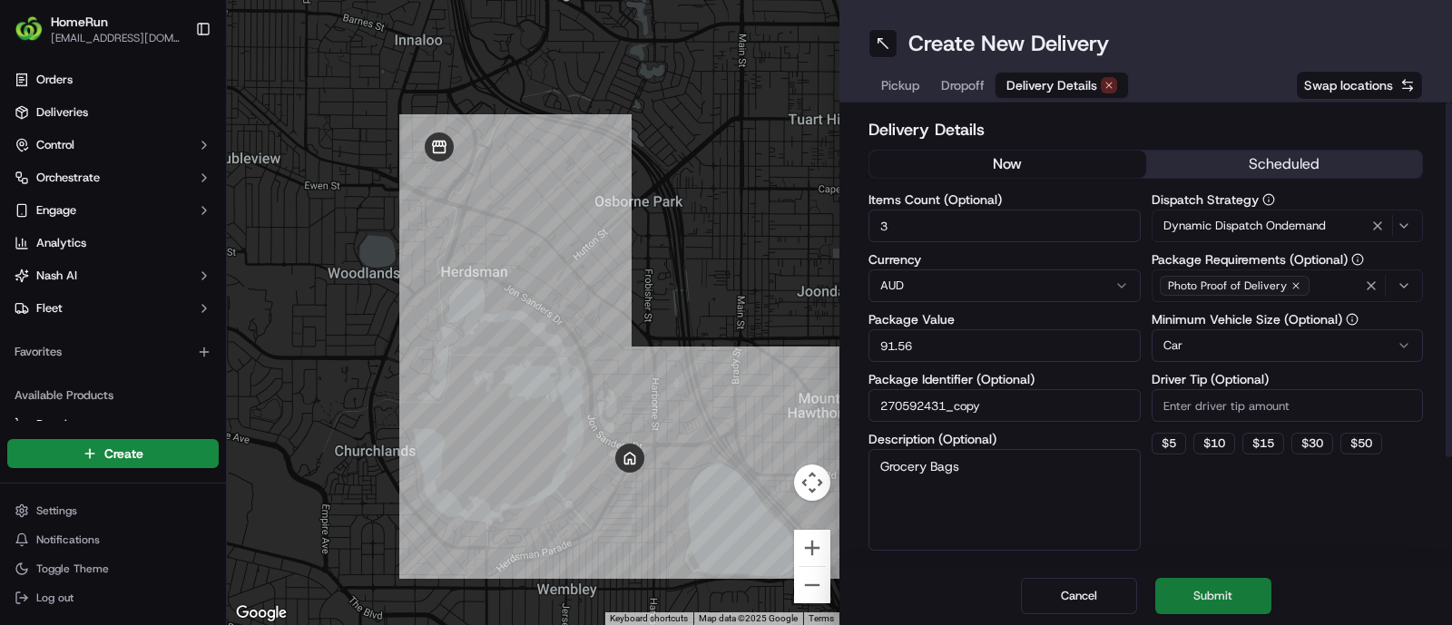
click at [1220, 601] on button "Submit" at bounding box center [1213, 596] width 116 height 36
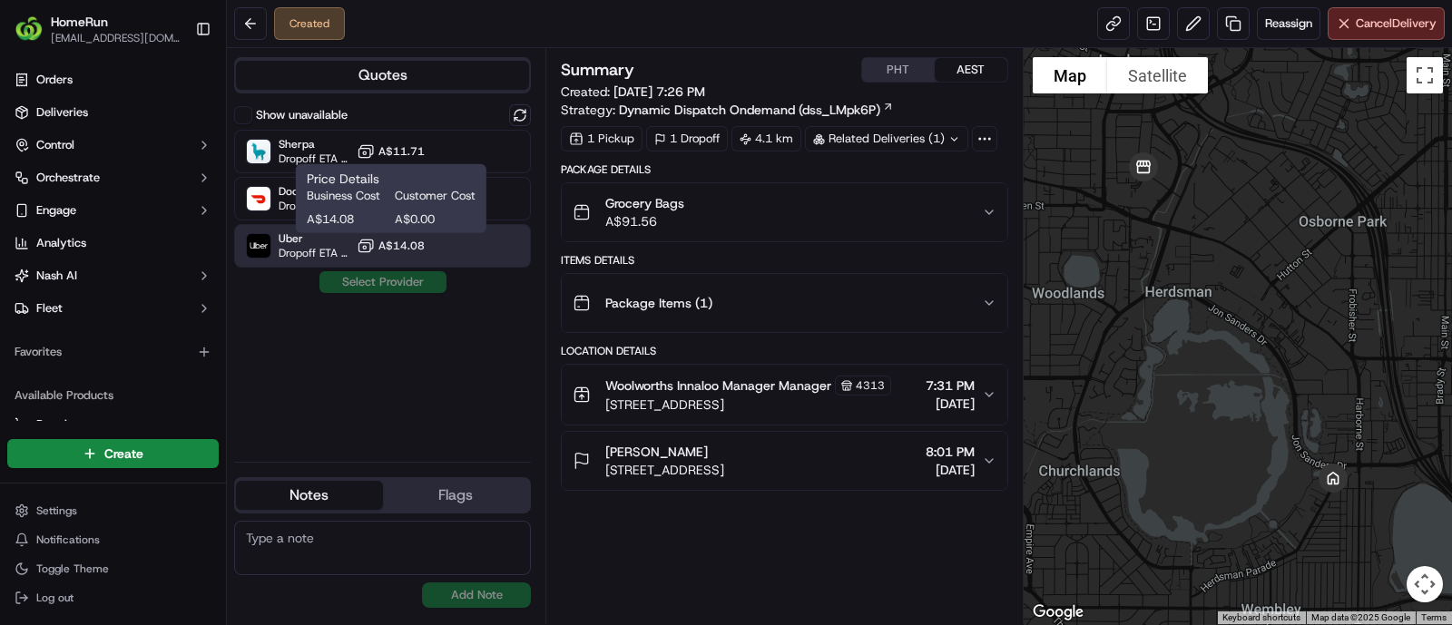
click at [413, 249] on span "A$14.08" at bounding box center [401, 246] width 46 height 15
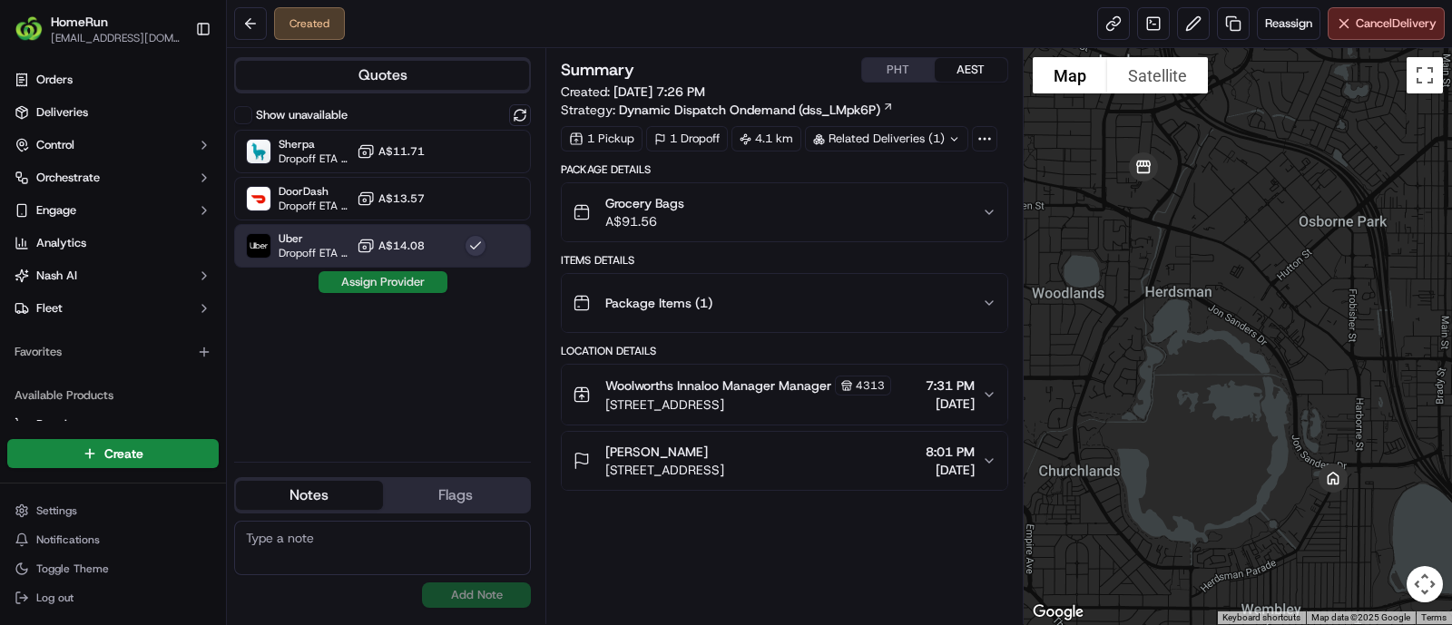
click at [421, 281] on button "Assign Provider" at bounding box center [383, 282] width 129 height 22
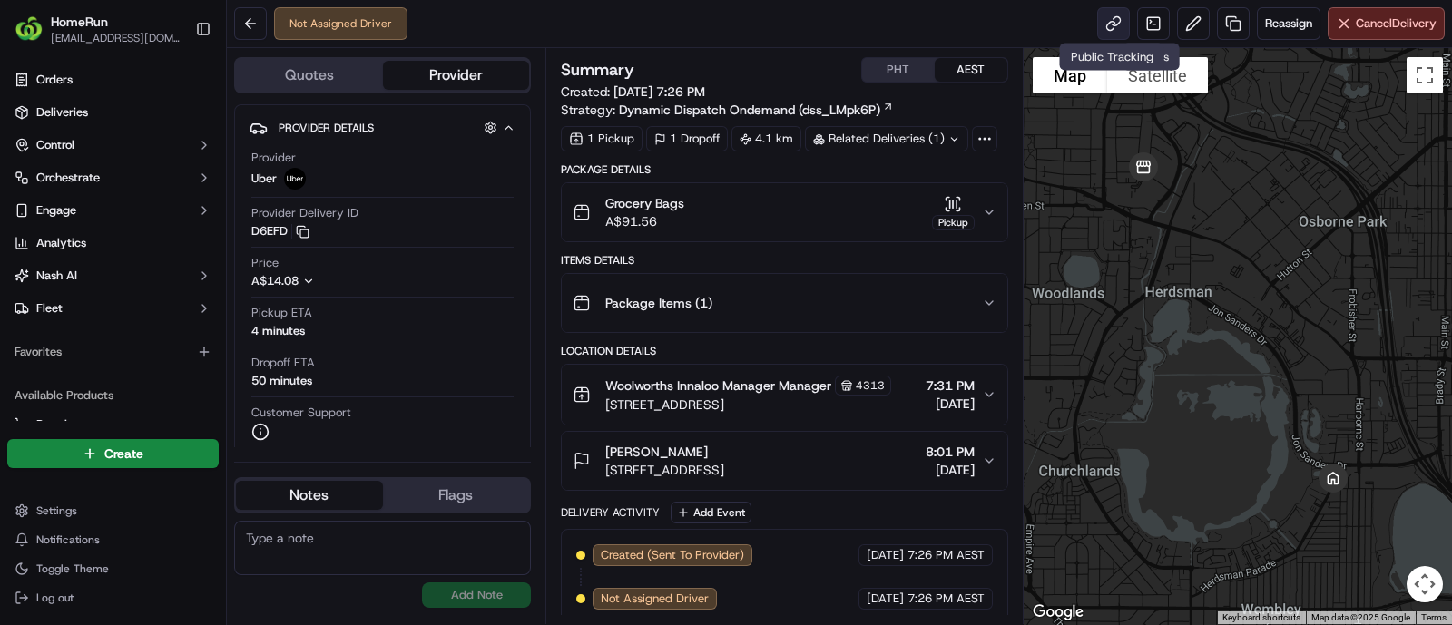
click at [1114, 15] on link at bounding box center [1113, 23] width 33 height 33
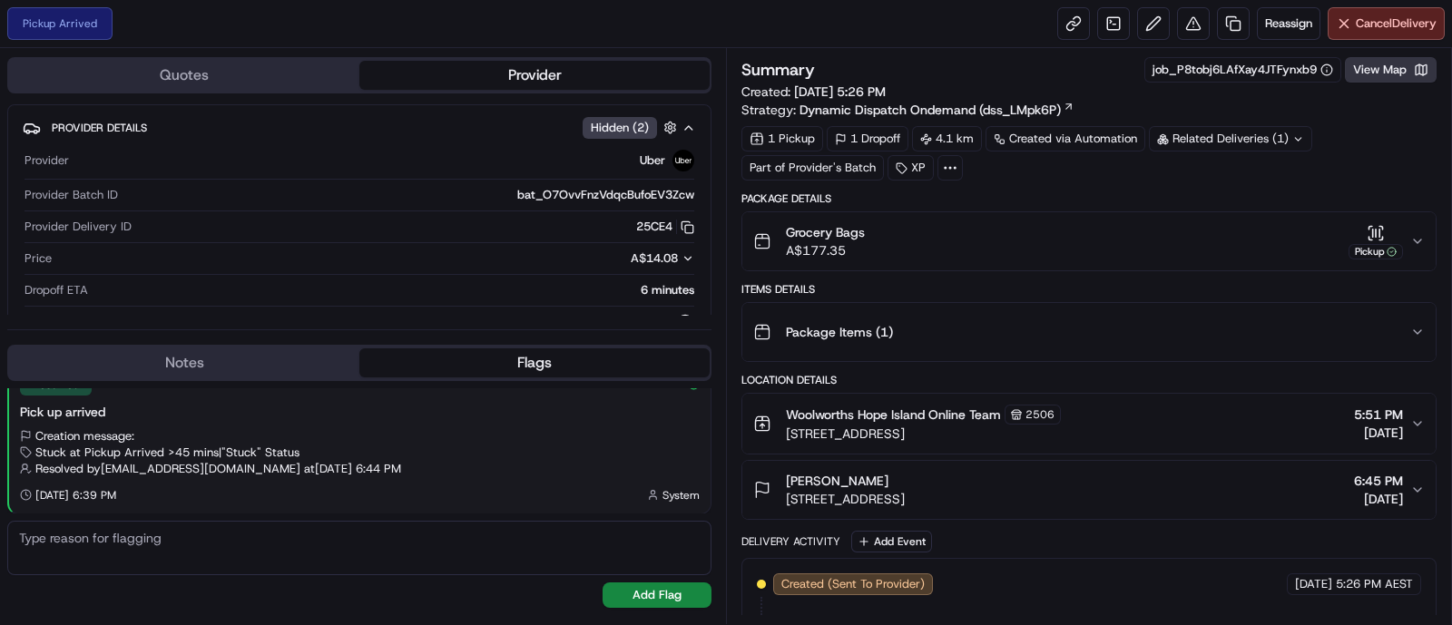
click at [1363, 65] on button "View Map" at bounding box center [1391, 69] width 92 height 25
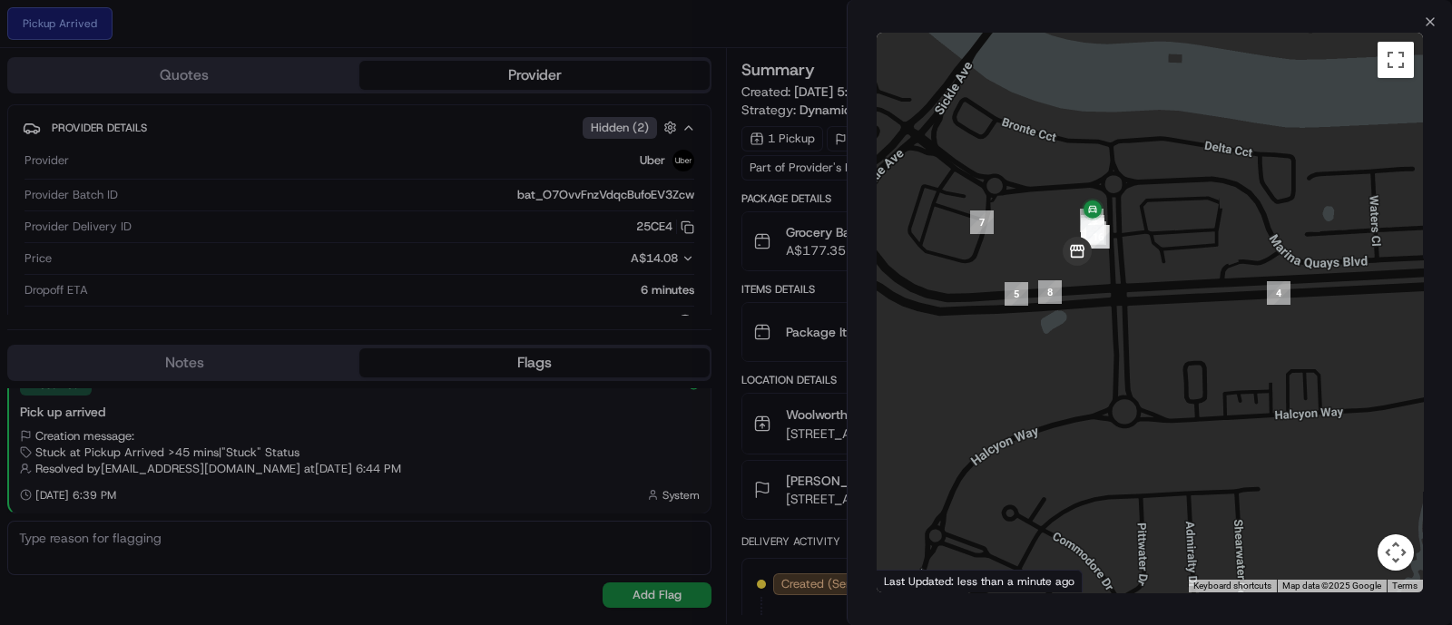
drag, startPoint x: 952, startPoint y: 227, endPoint x: 1184, endPoint y: 240, distance: 232.7
click at [1184, 240] on div at bounding box center [1150, 313] width 546 height 560
click at [1443, 37] on div "To navigate the map with touch gestures double-tap and hold your finger on the …" at bounding box center [1150, 312] width 604 height 567
click at [1432, 23] on icon "button" at bounding box center [1430, 22] width 15 height 15
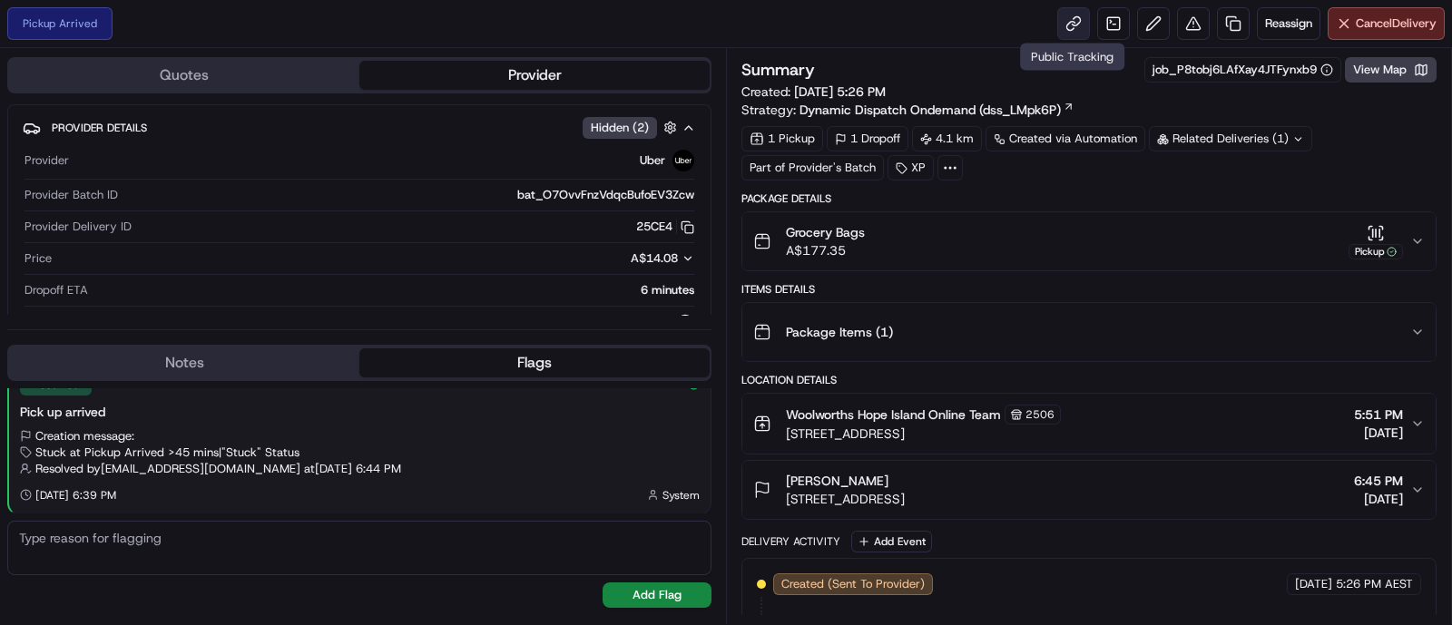
click at [1070, 22] on link at bounding box center [1073, 23] width 33 height 33
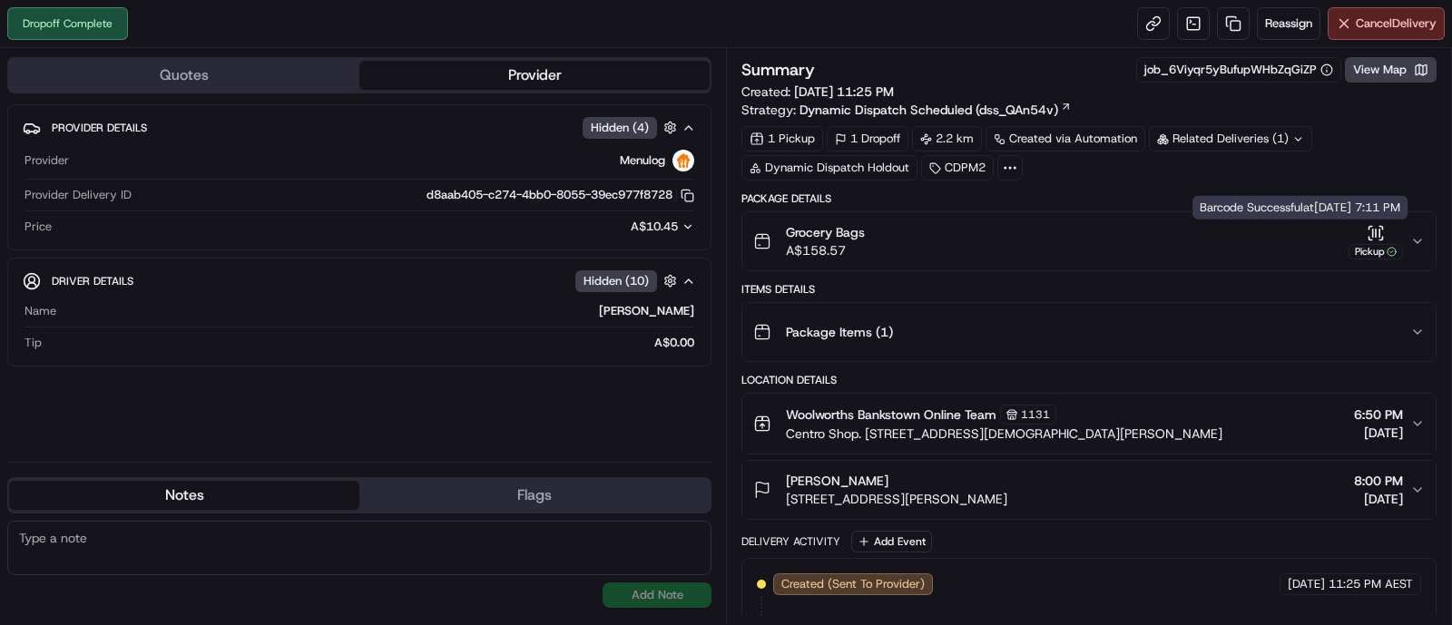
click at [1367, 226] on icon "button" at bounding box center [1376, 233] width 18 height 18
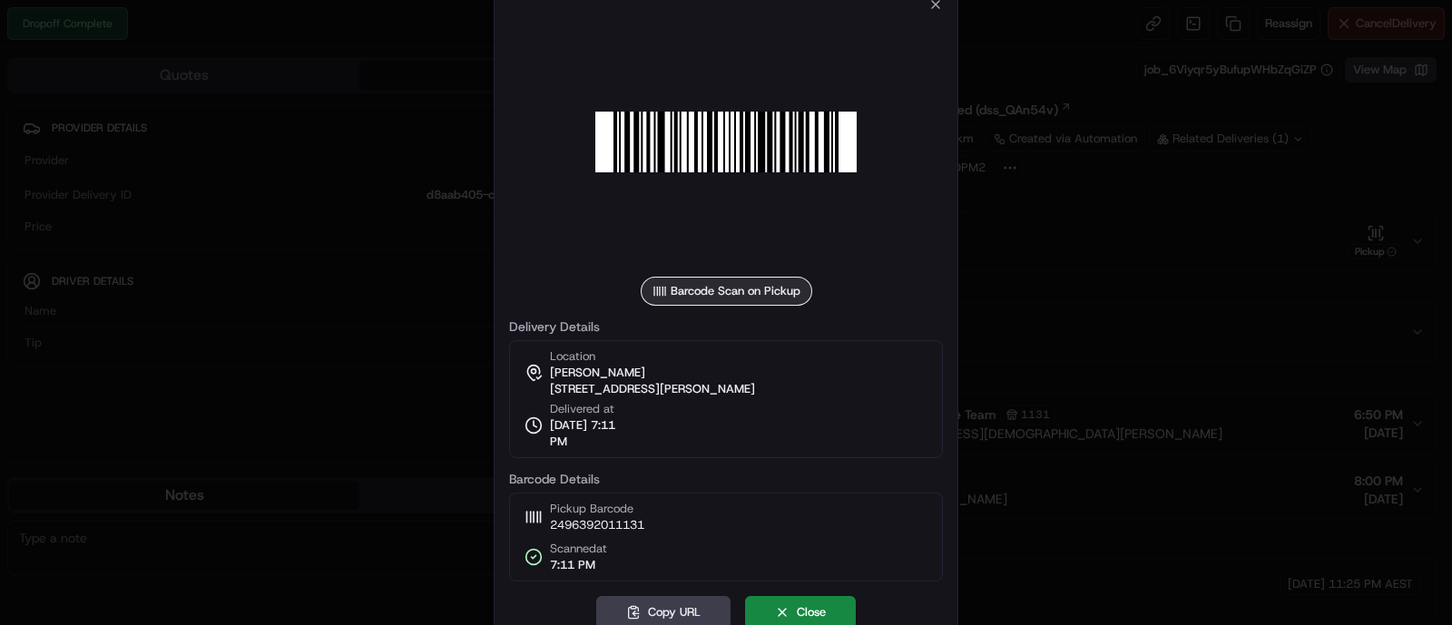
click at [1253, 198] on div at bounding box center [726, 312] width 1452 height 625
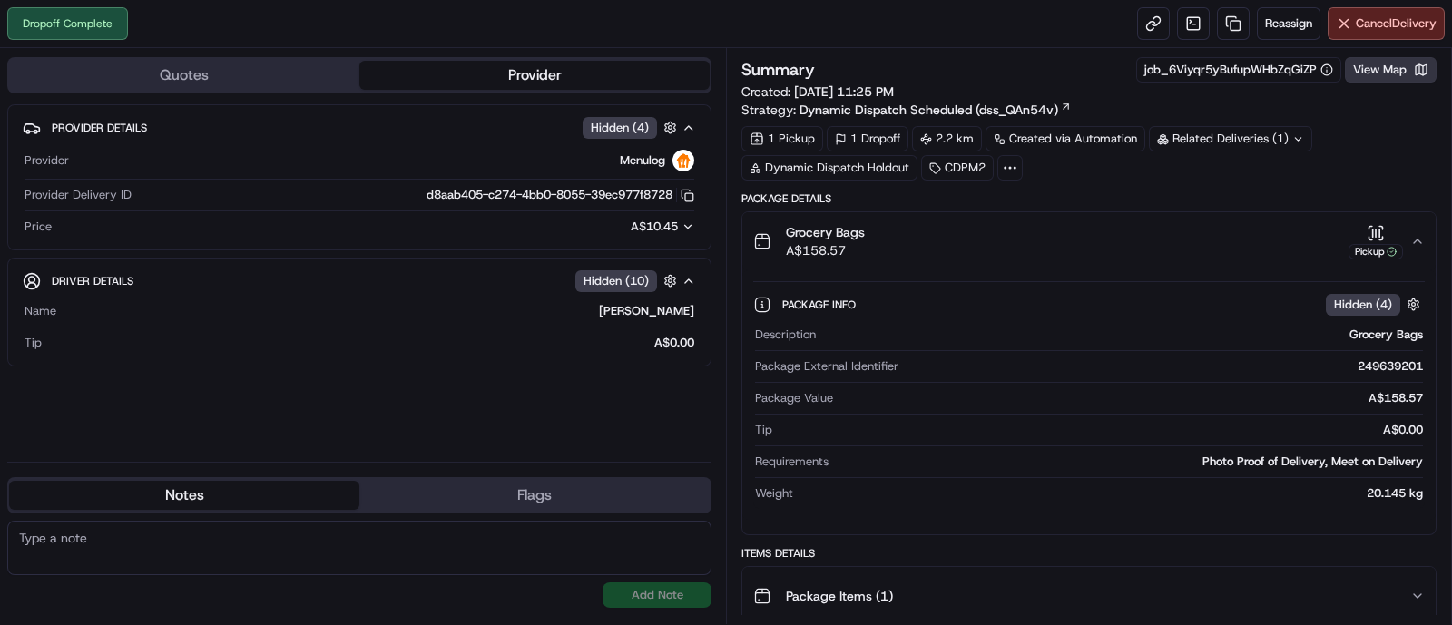
click at [1370, 74] on button "View Map" at bounding box center [1391, 69] width 92 height 25
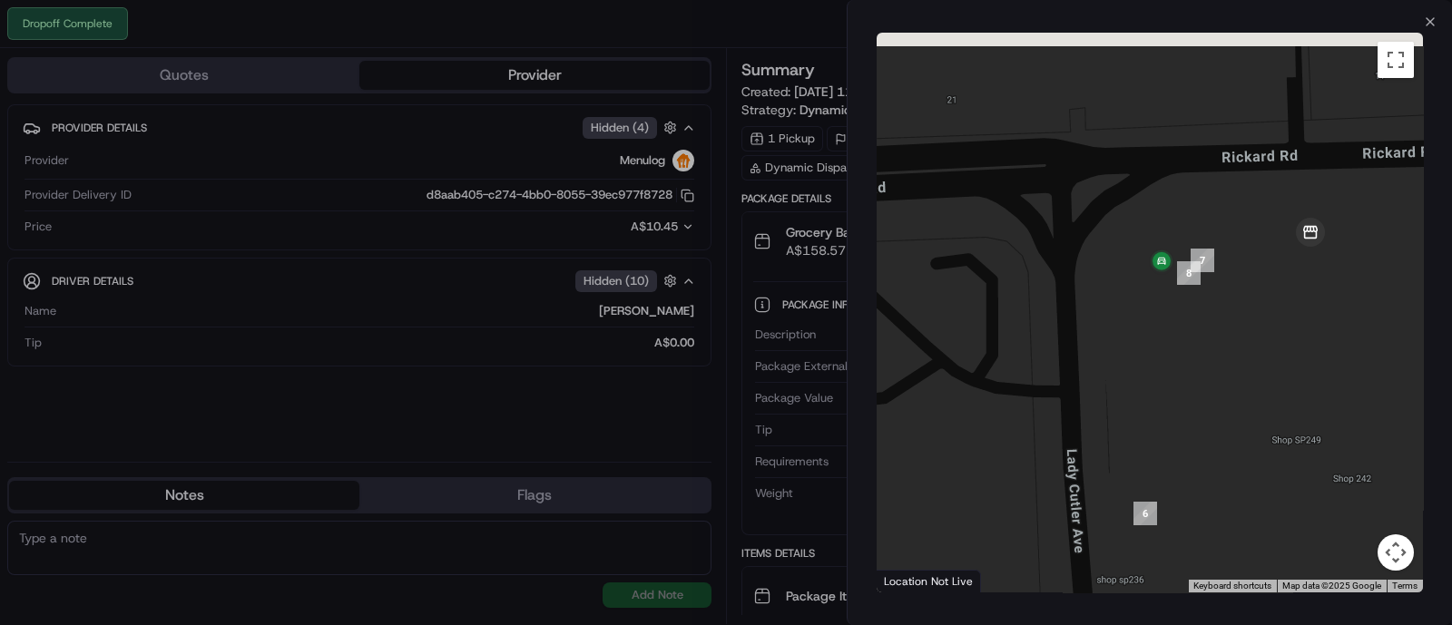
drag, startPoint x: 1202, startPoint y: 267, endPoint x: 1224, endPoint y: 309, distance: 47.1
click at [1224, 309] on div at bounding box center [1150, 313] width 546 height 560
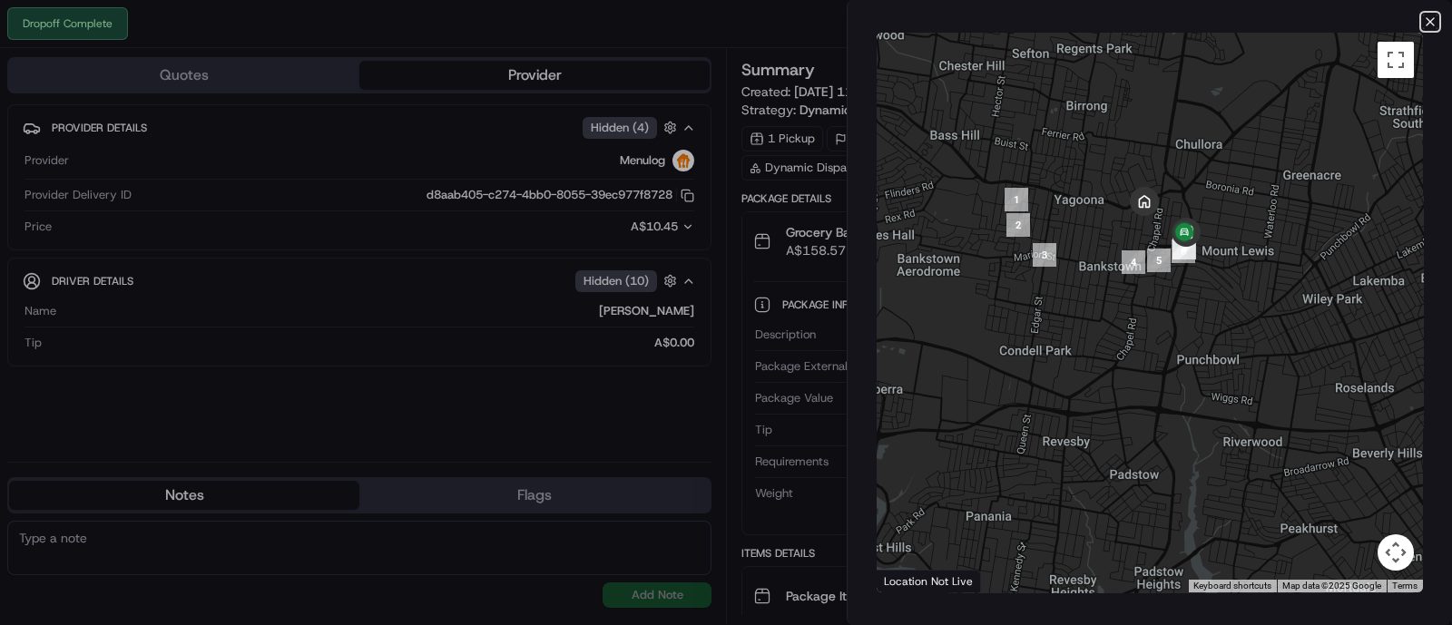
click at [1426, 26] on icon "button" at bounding box center [1430, 22] width 15 height 15
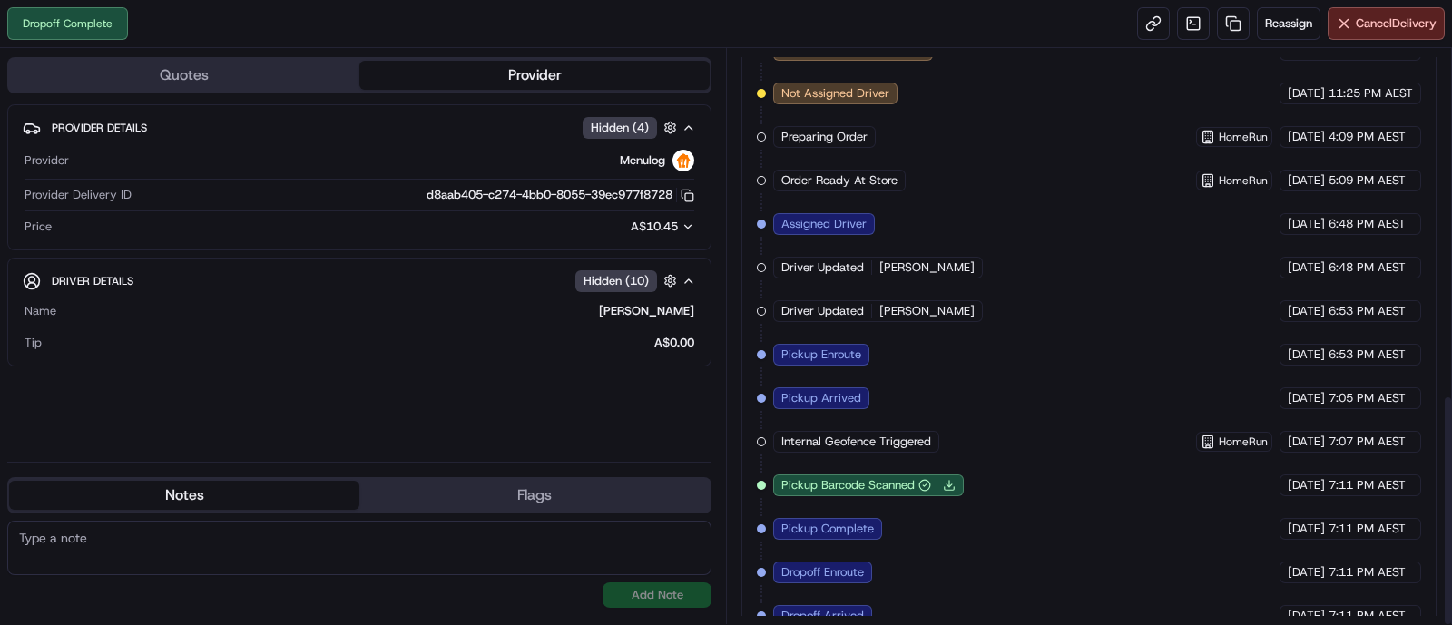
scroll to position [860, 0]
